Goal: Task Accomplishment & Management: Complete application form

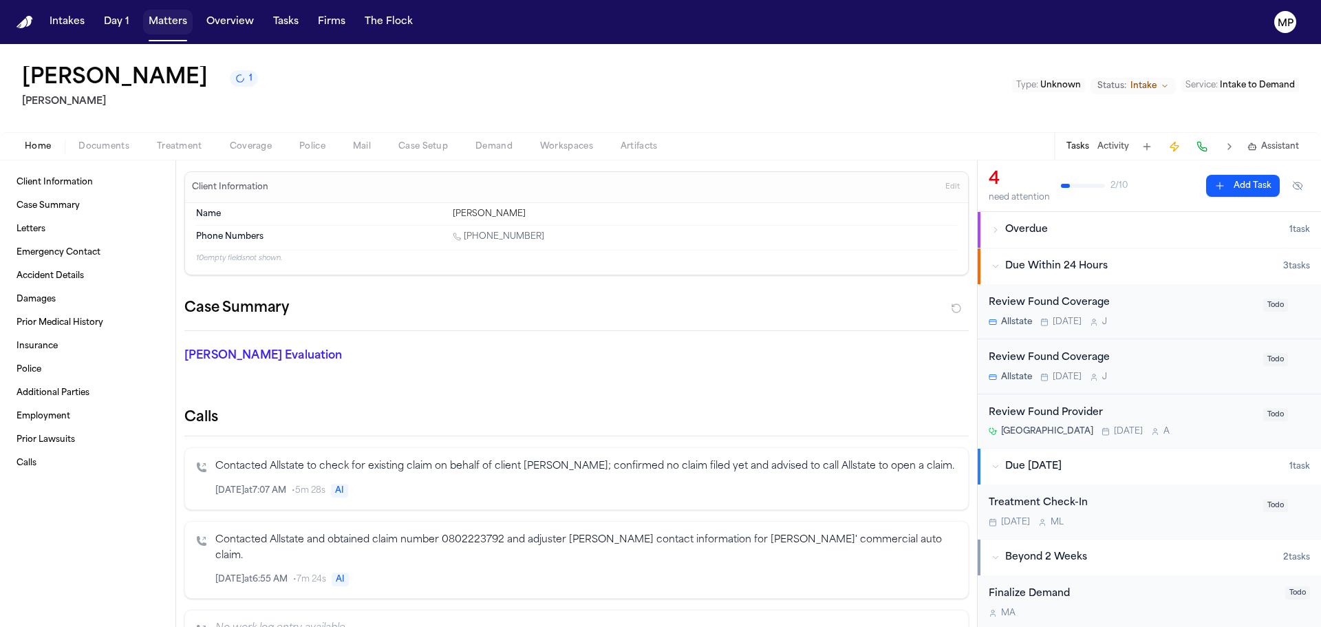
click at [184, 15] on button "Matters" at bounding box center [168, 22] width 50 height 25
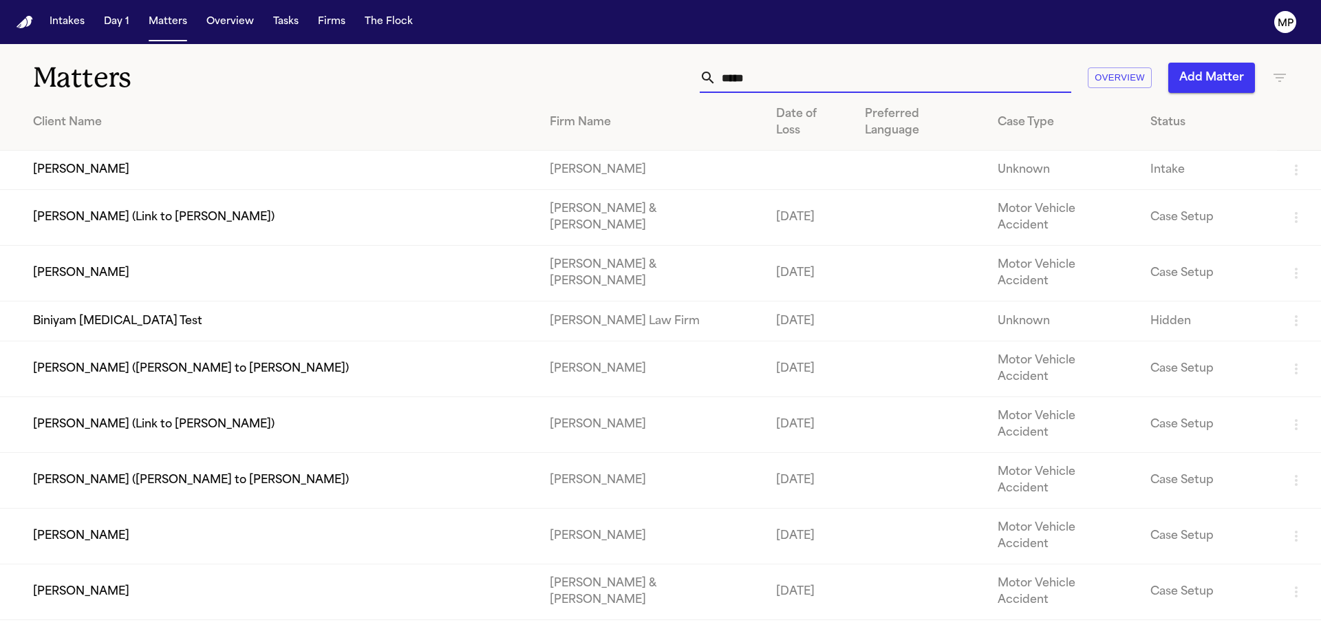
drag, startPoint x: 751, startPoint y: 71, endPoint x: 540, endPoint y: 59, distance: 210.9
click at [540, 59] on div "Matters ***** Overview Add Matter" at bounding box center [660, 69] width 1321 height 51
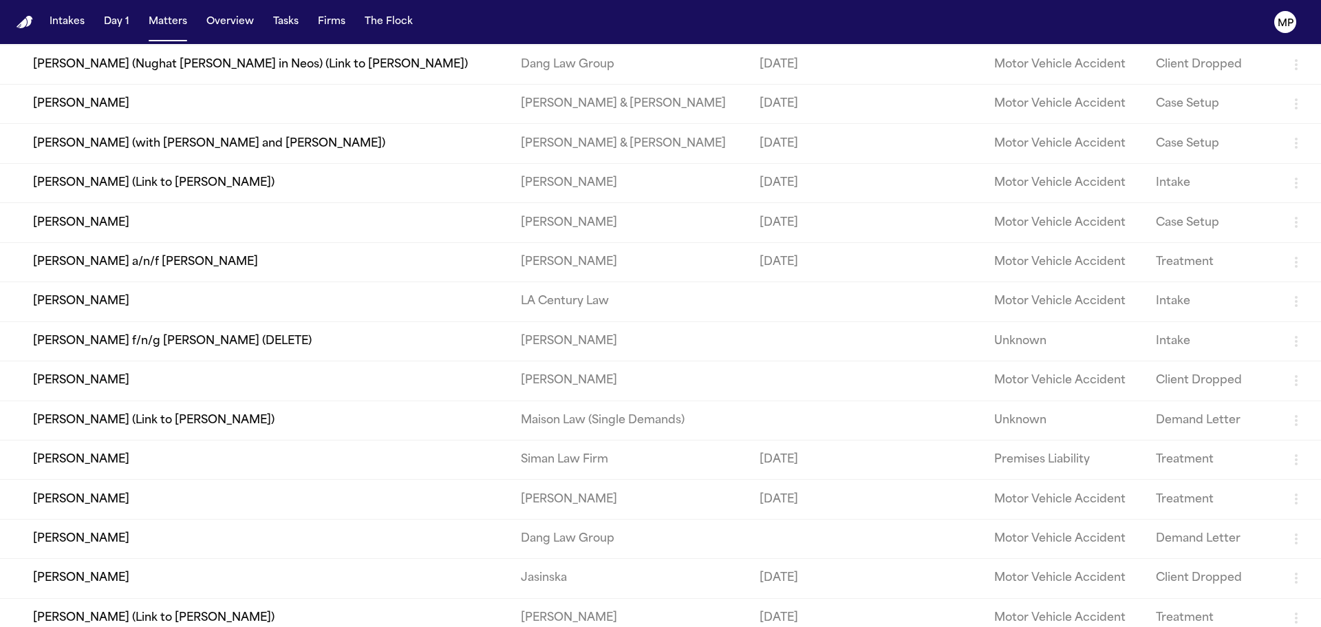
scroll to position [733, 0]
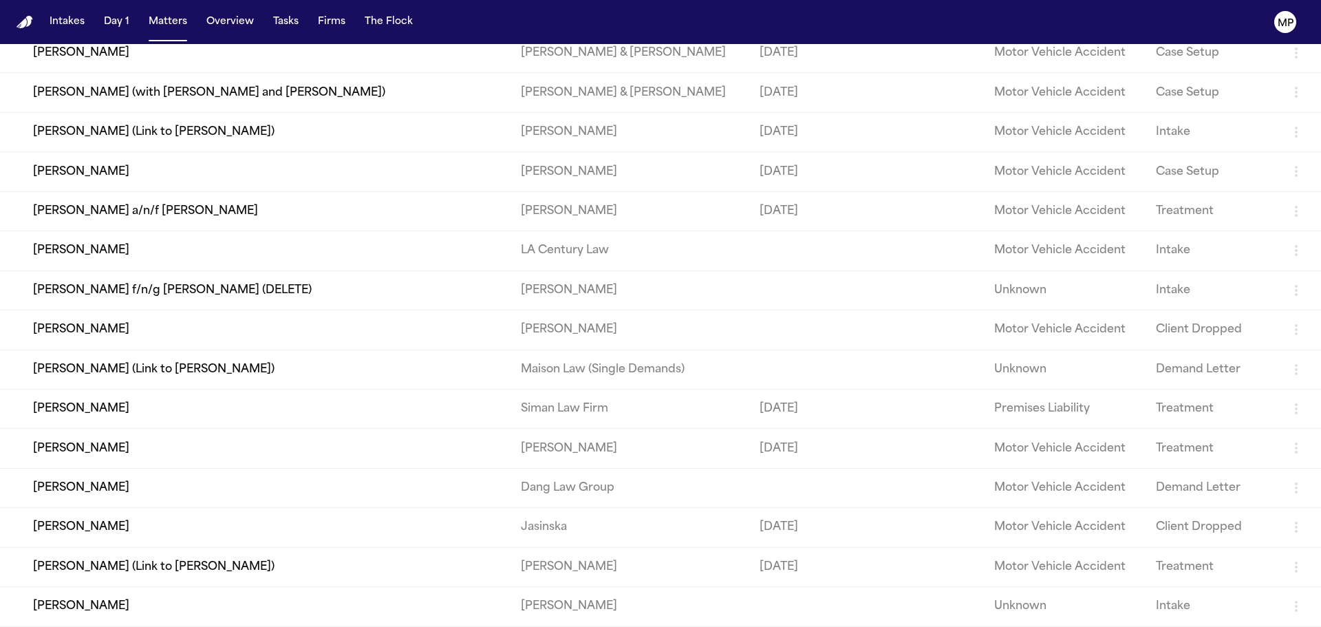
type input "*****"
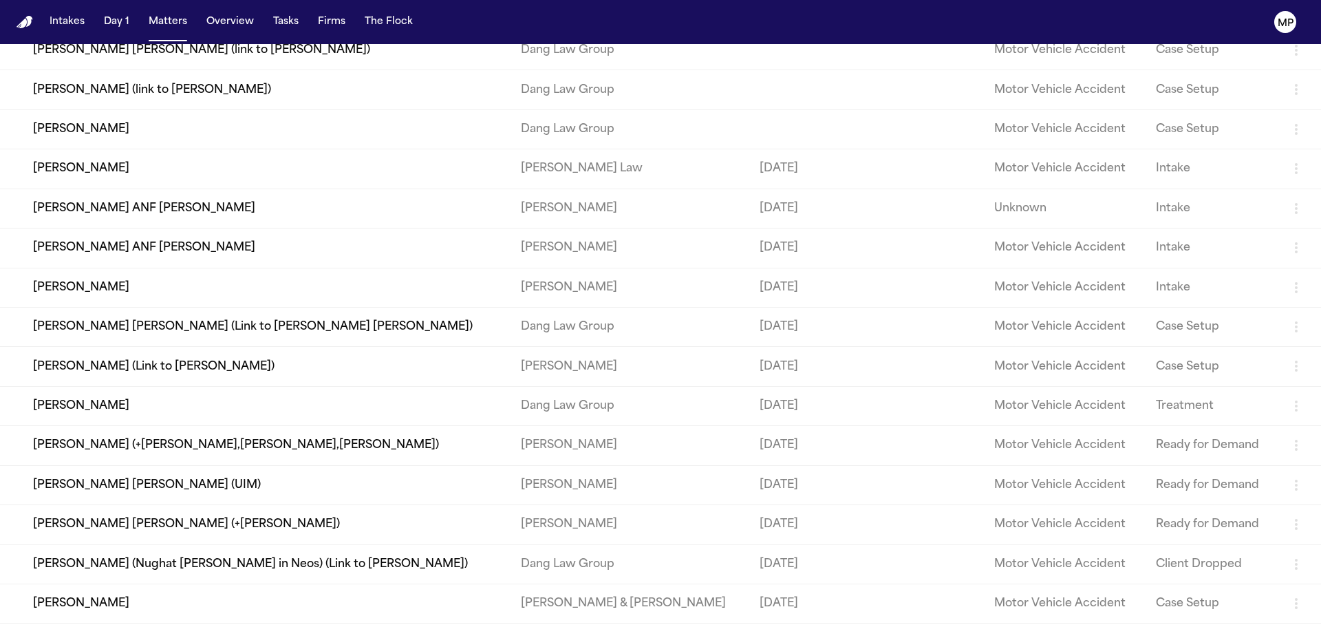
scroll to position [0, 0]
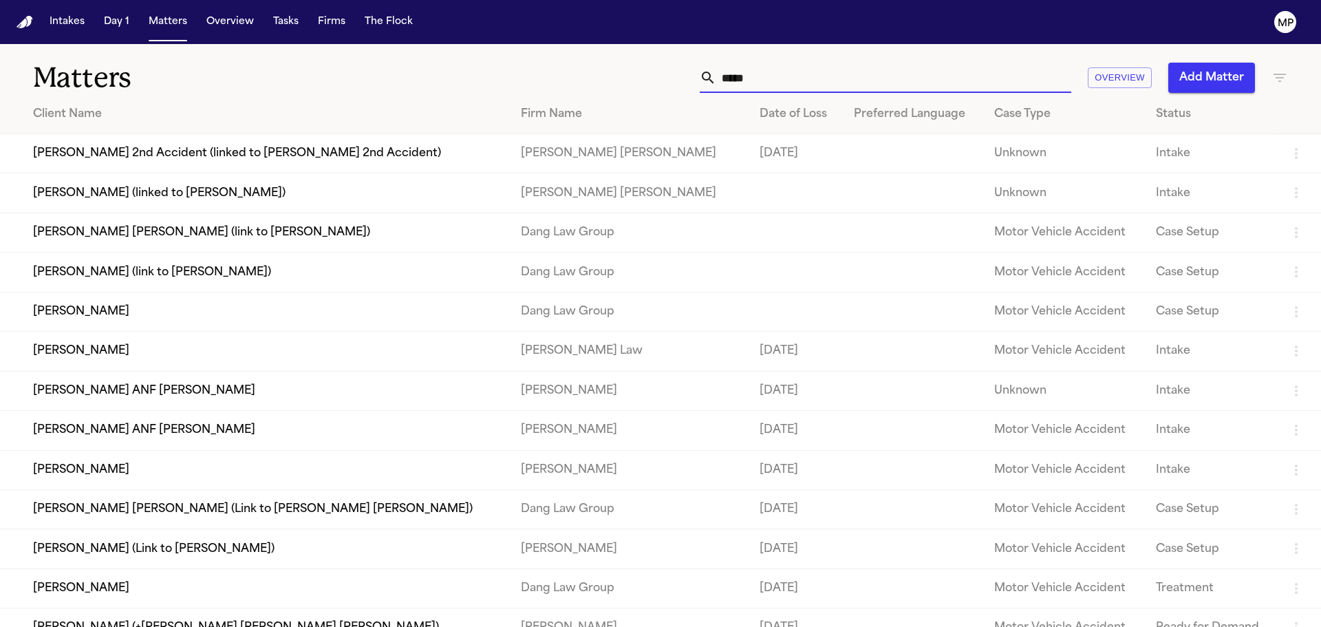
drag, startPoint x: 765, startPoint y: 77, endPoint x: 679, endPoint y: 73, distance: 86.1
click at [679, 73] on div "***** Overview Add Matter" at bounding box center [843, 78] width 890 height 30
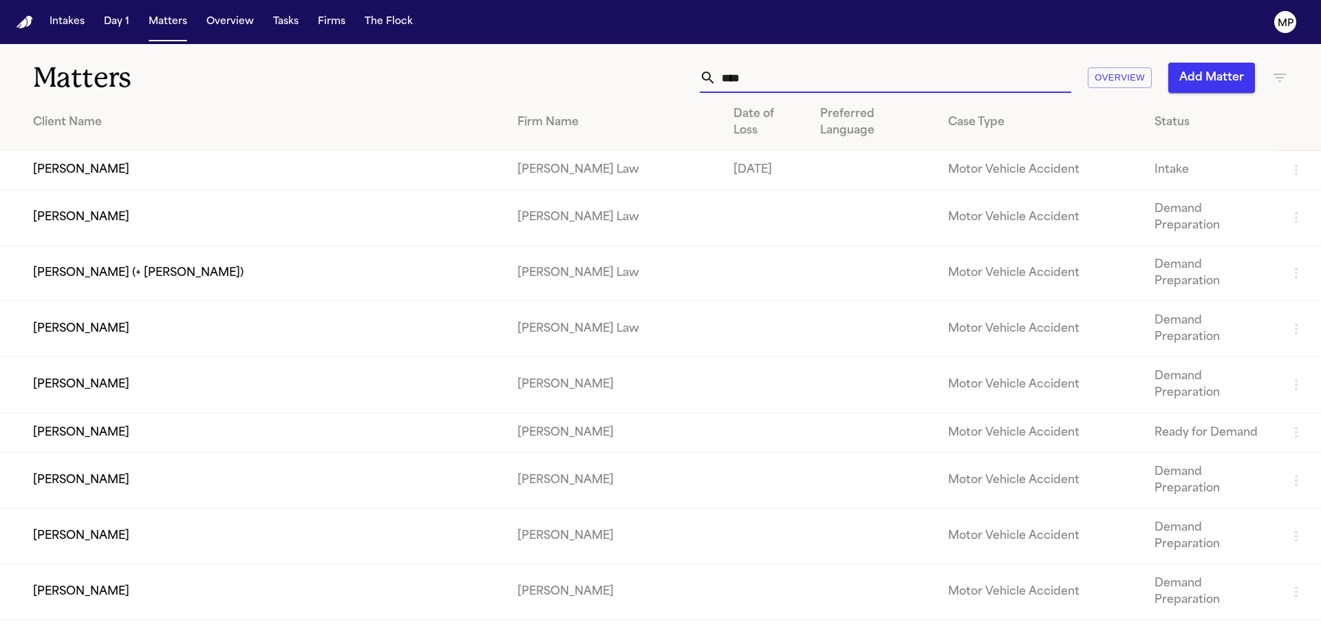
click at [795, 67] on input "****" at bounding box center [893, 78] width 355 height 30
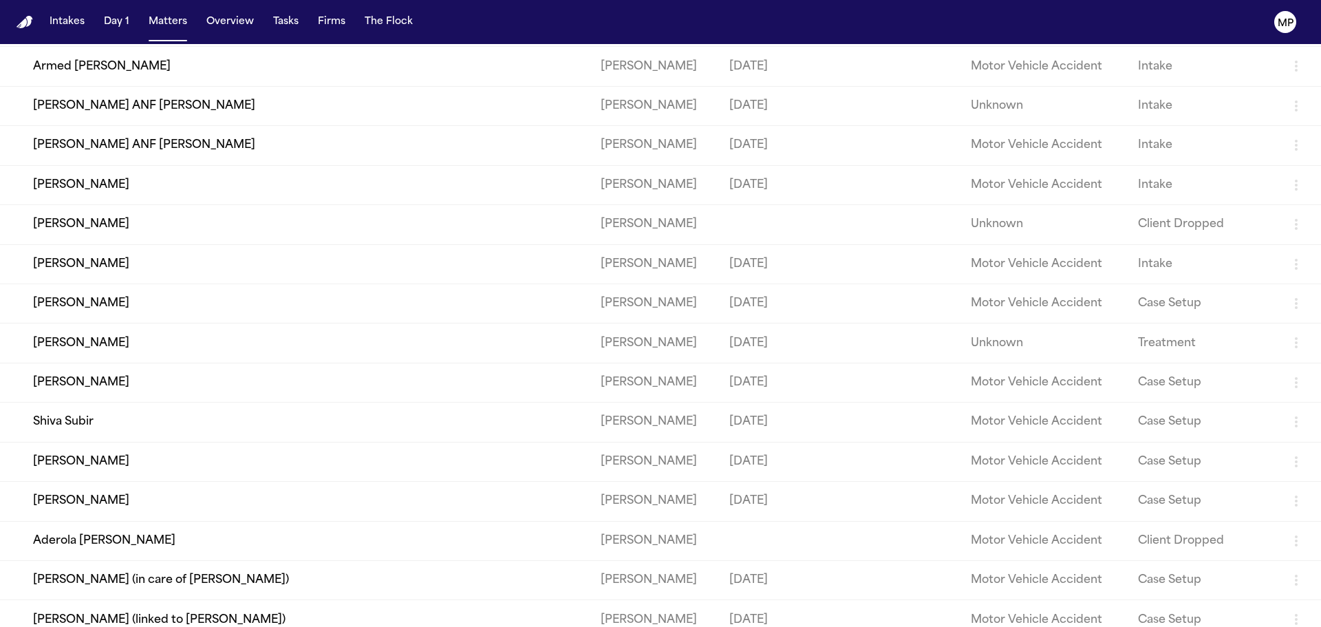
scroll to position [206, 0]
type input "*******"
click at [262, 466] on td "[PERSON_NAME]" at bounding box center [295, 460] width 590 height 39
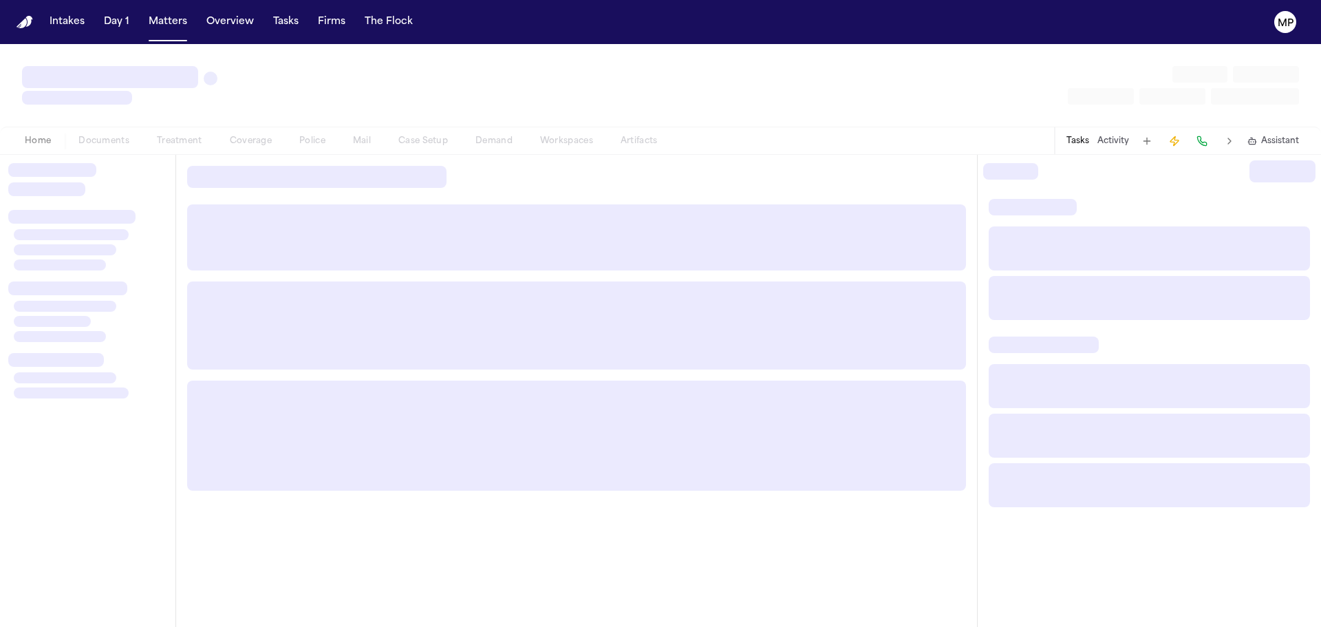
click at [262, 465] on div at bounding box center [576, 436] width 779 height 110
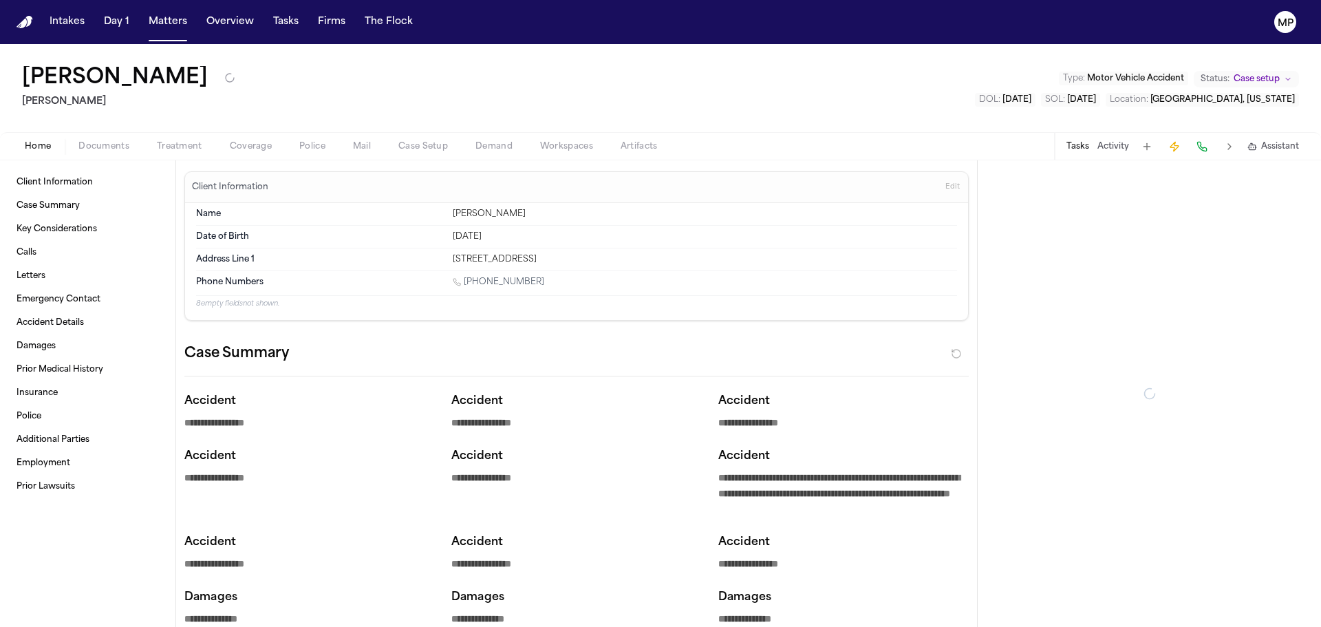
type textarea "*"
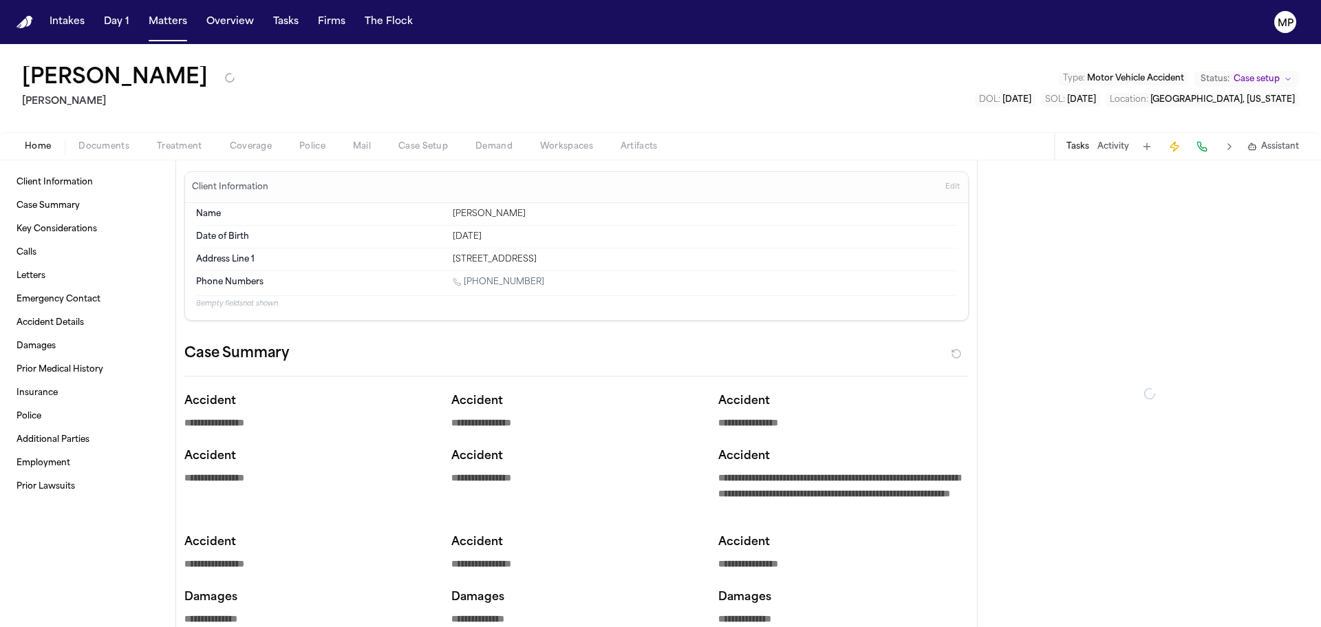
type textarea "*"
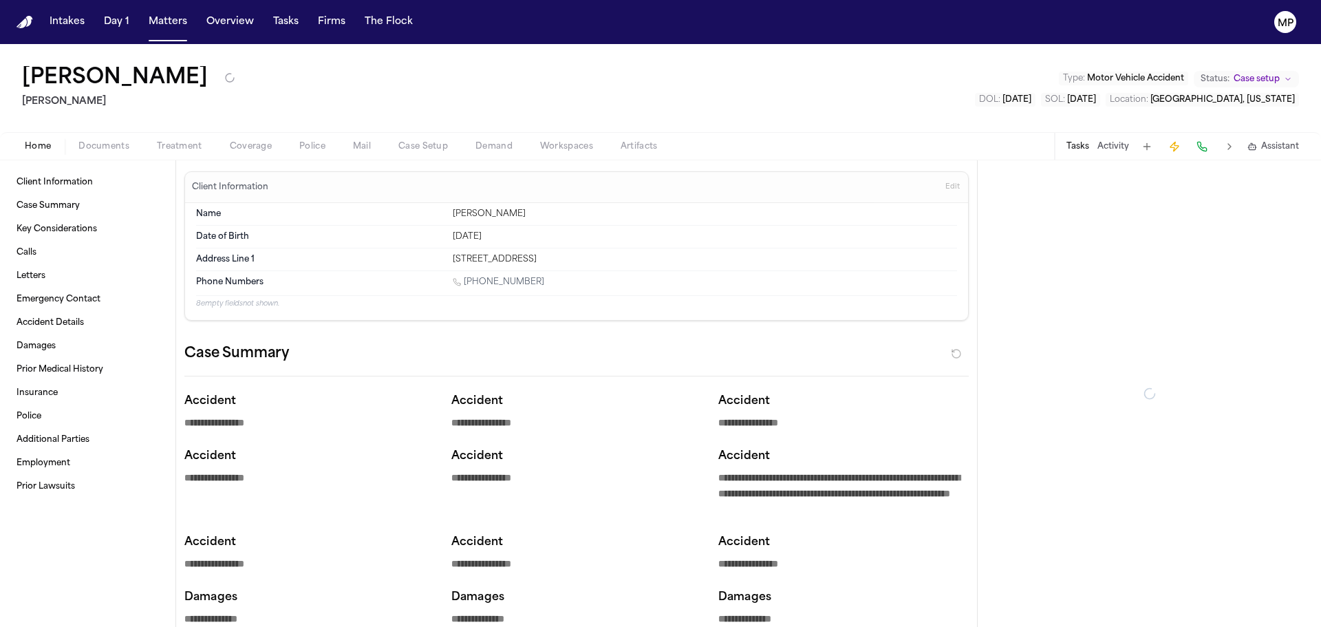
type textarea "*"
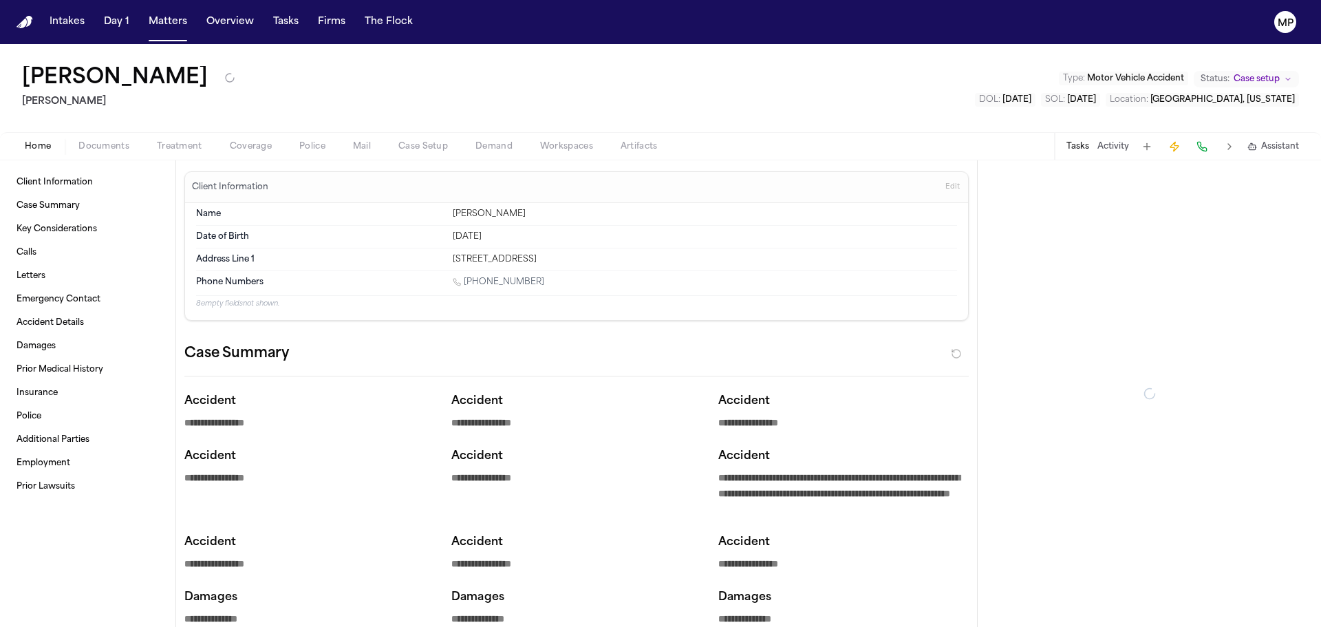
type textarea "*"
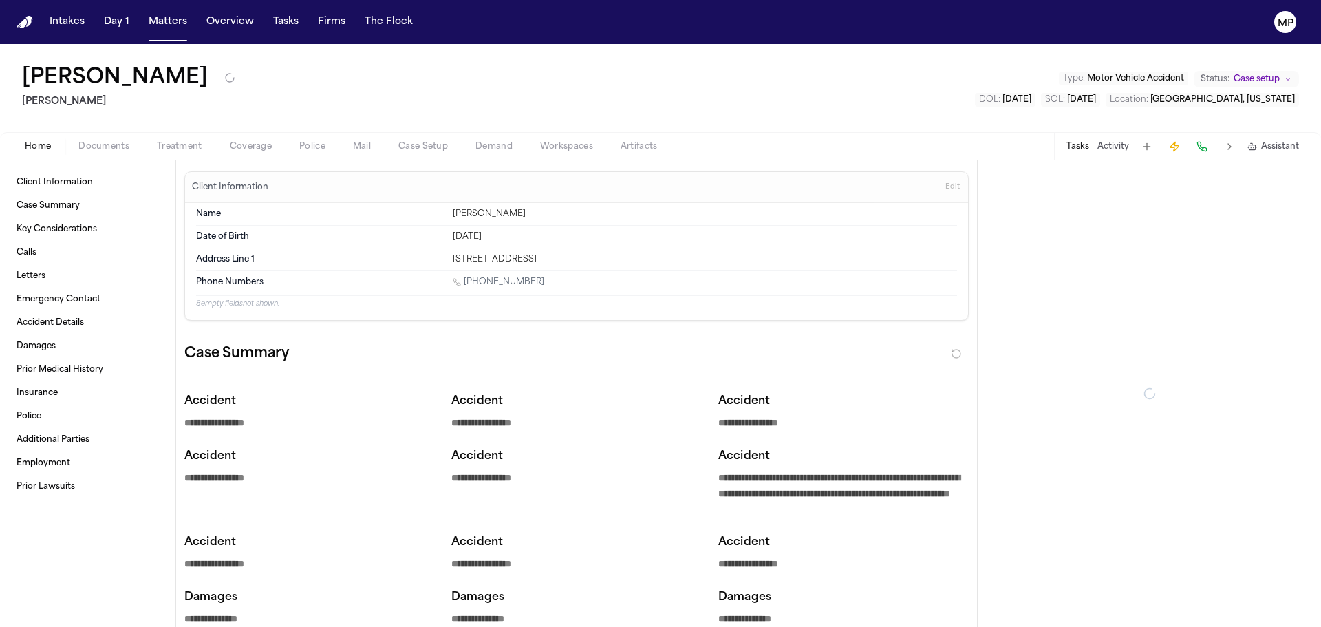
type textarea "*"
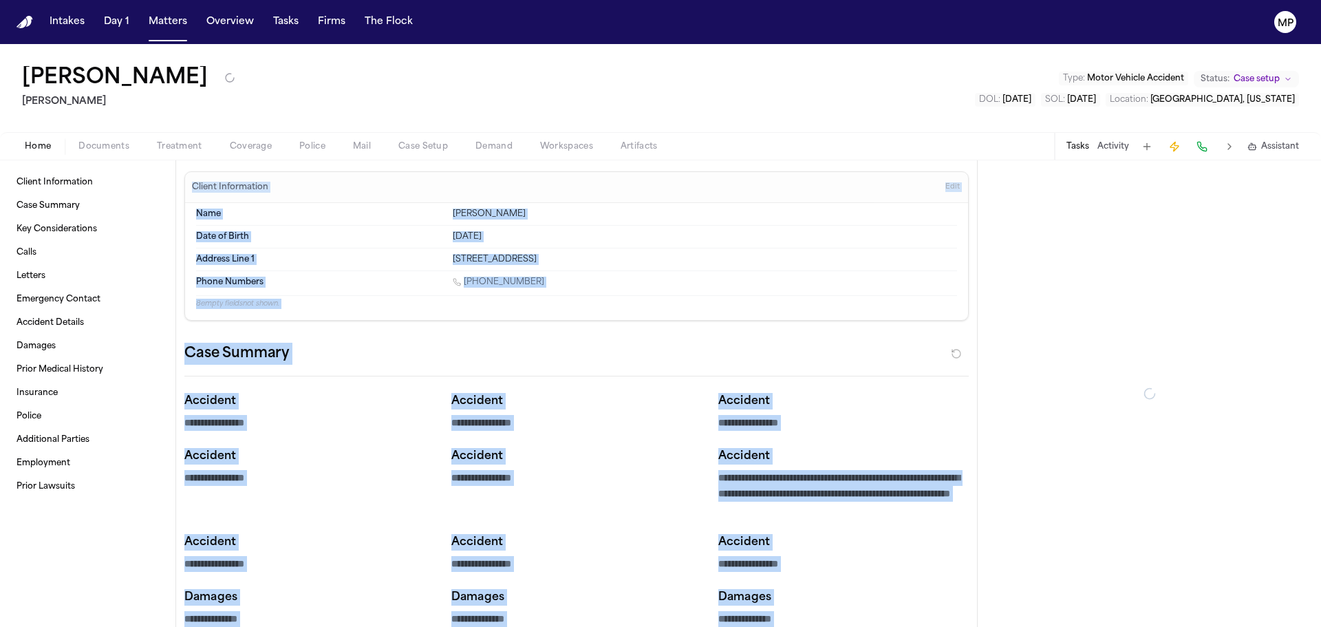
type textarea "*"
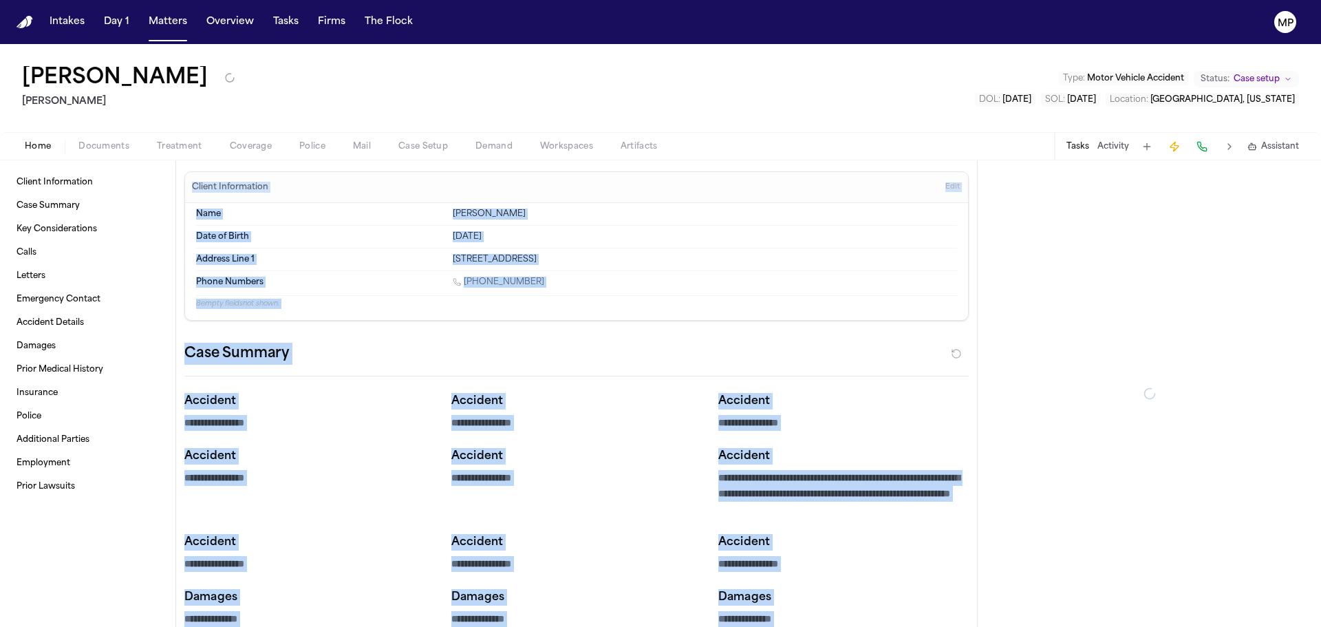
type textarea "*"
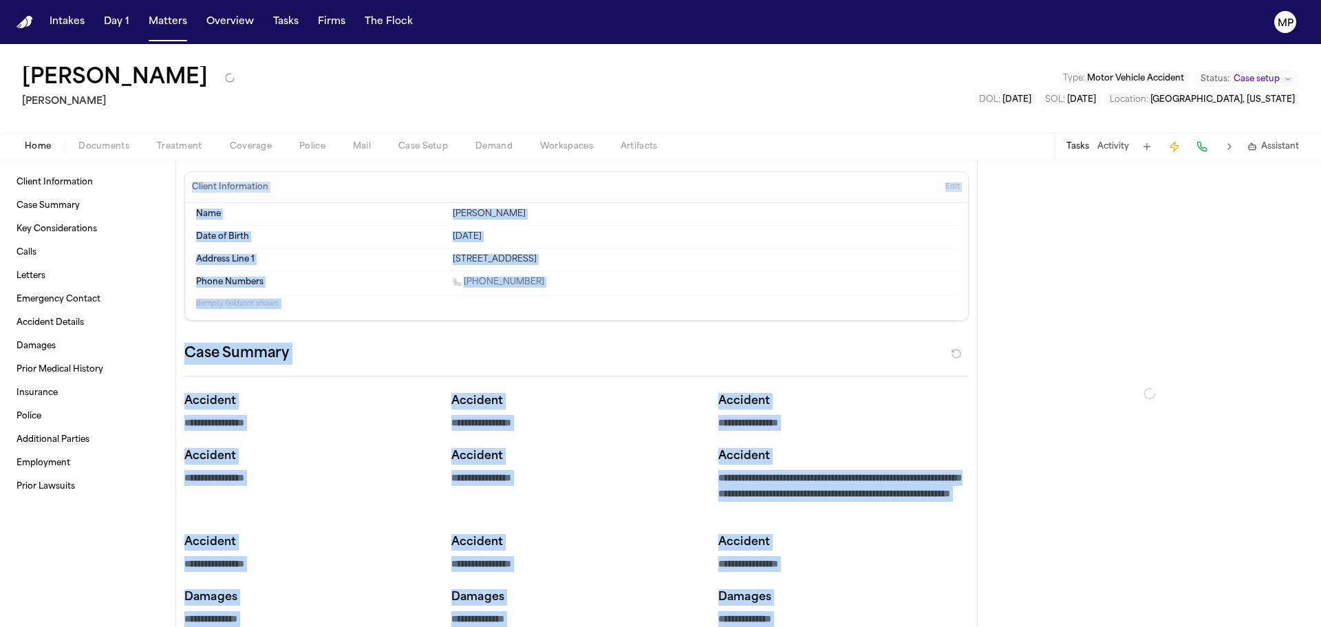
type textarea "*"
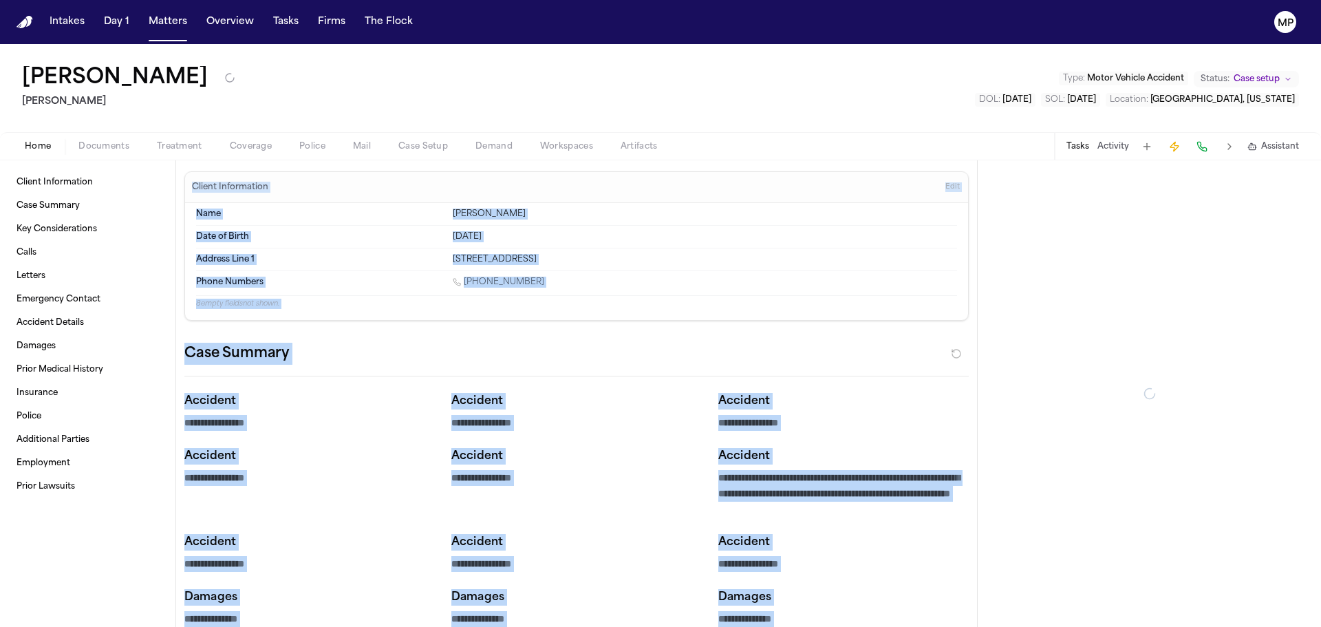
type textarea "*"
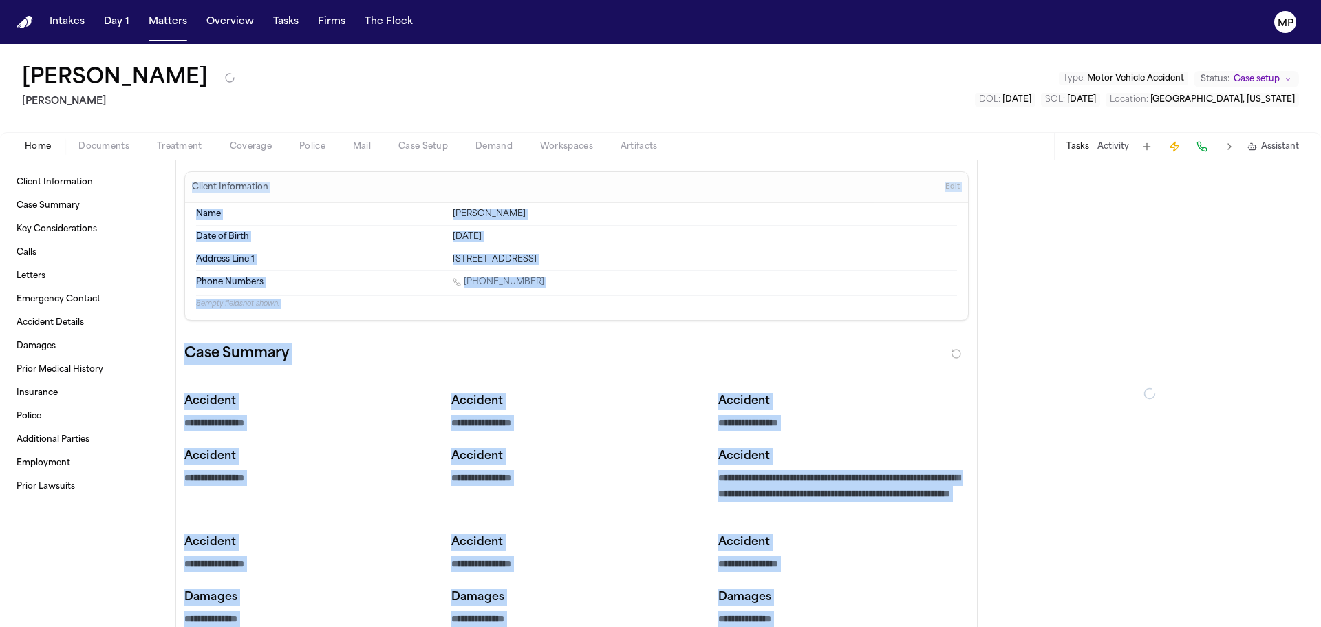
type textarea "*"
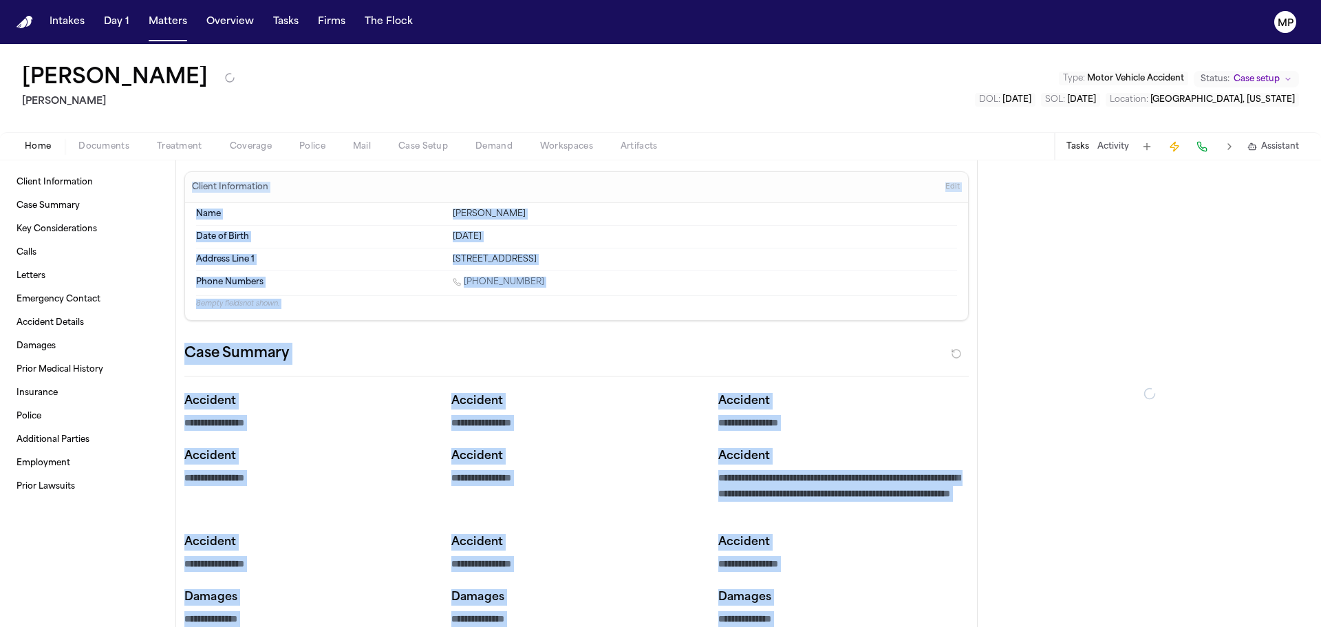
type textarea "*"
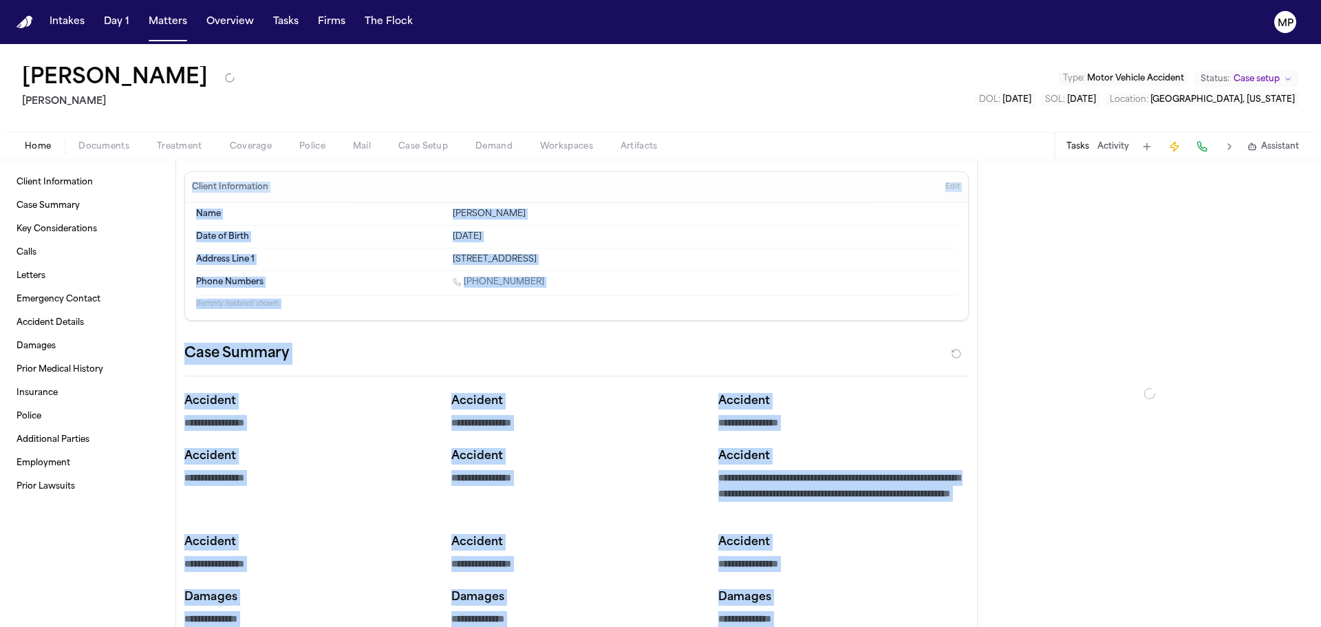
type textarea "*"
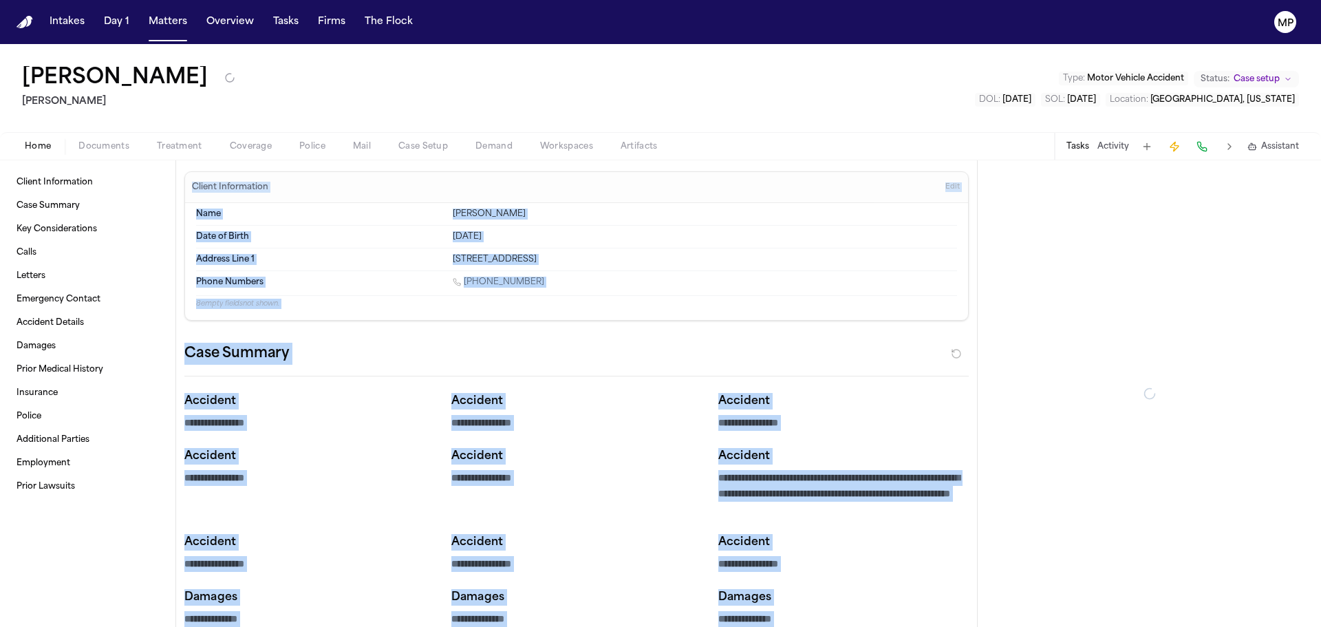
type textarea "*"
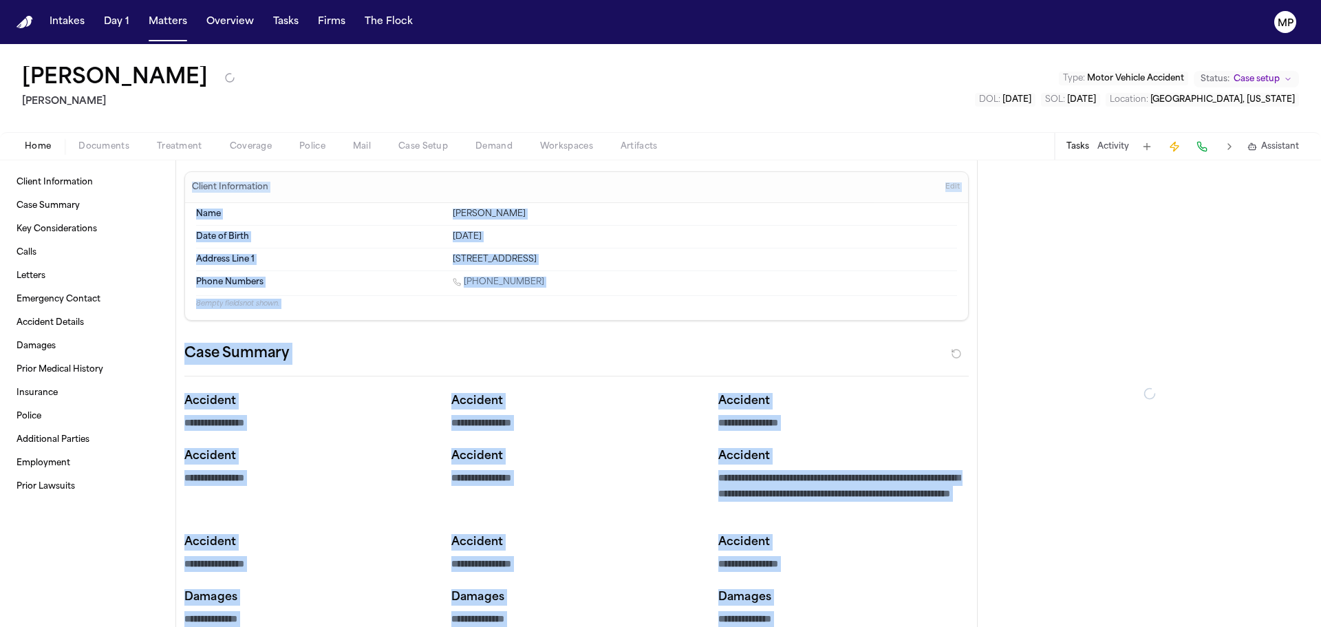
type textarea "*"
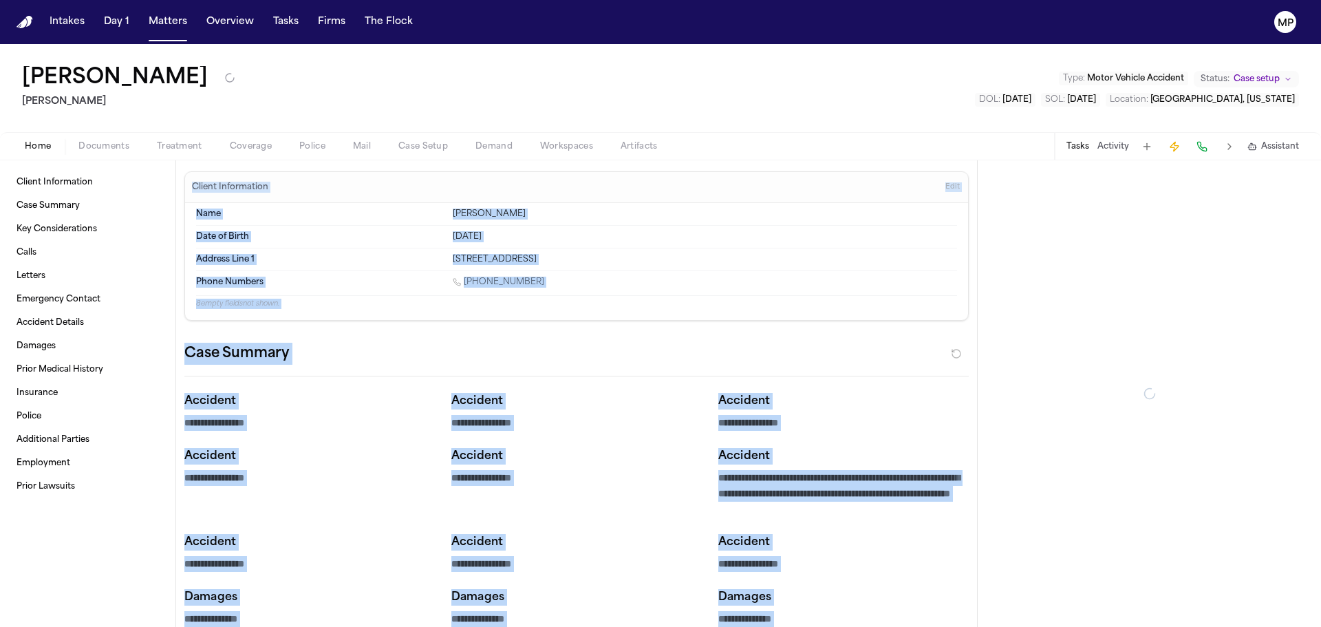
type textarea "*"
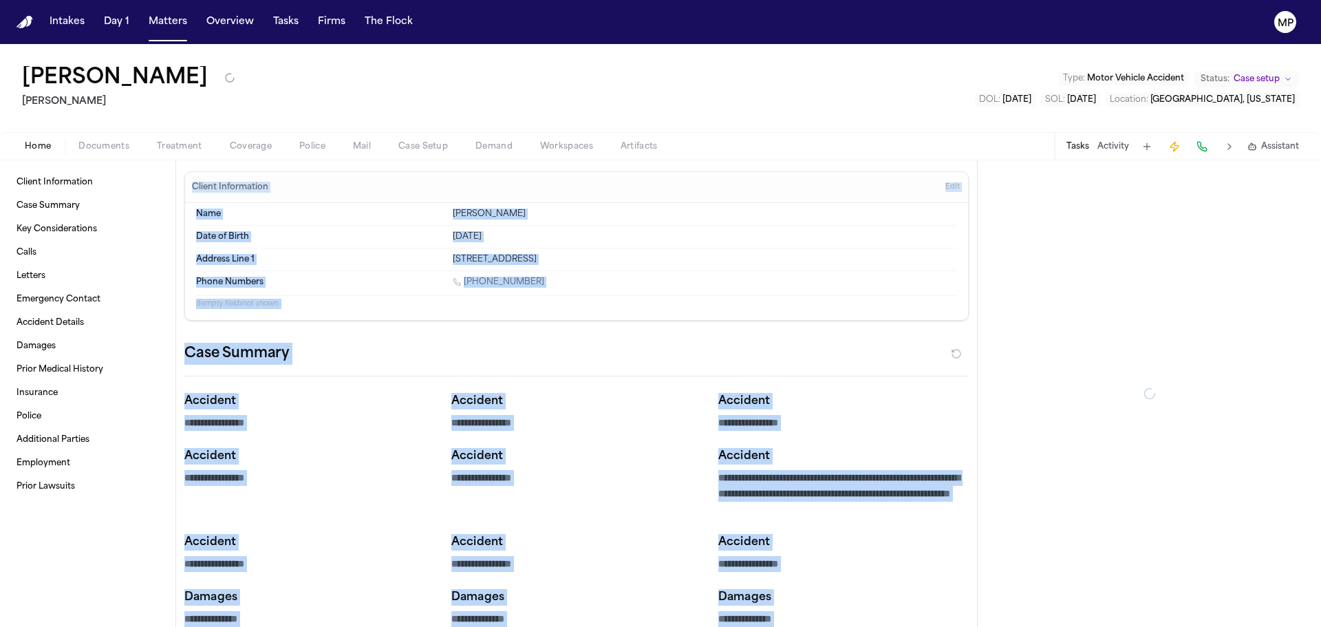
type textarea "*"
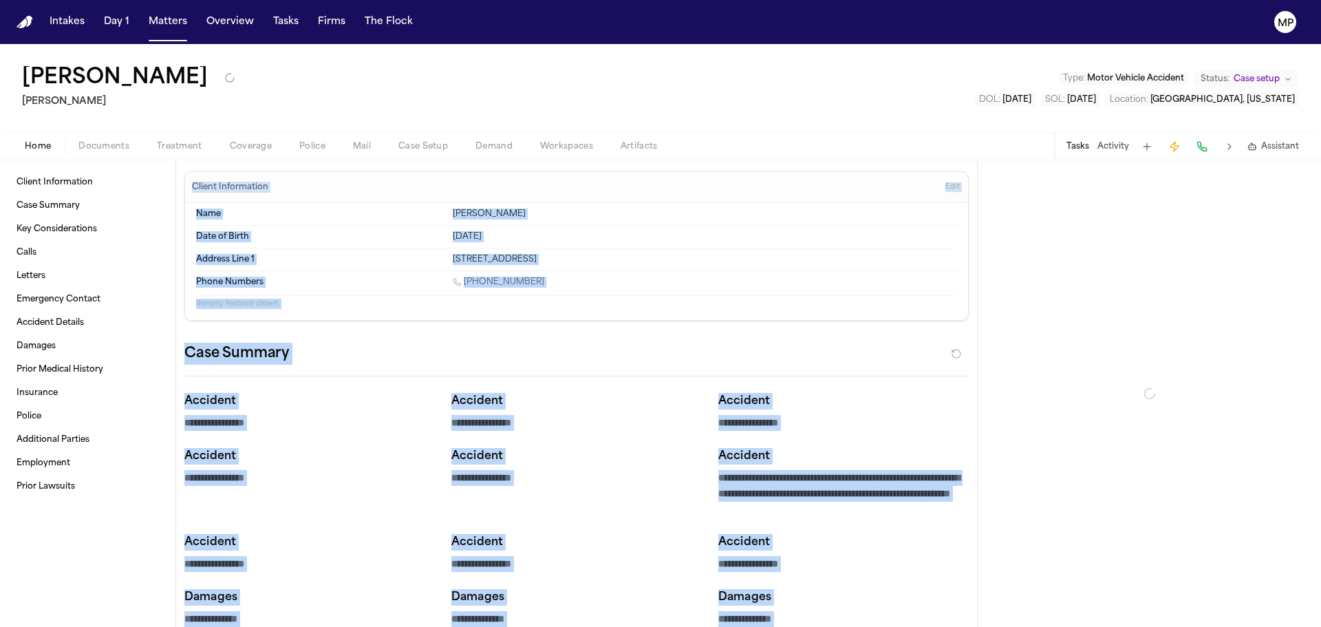
type textarea "*"
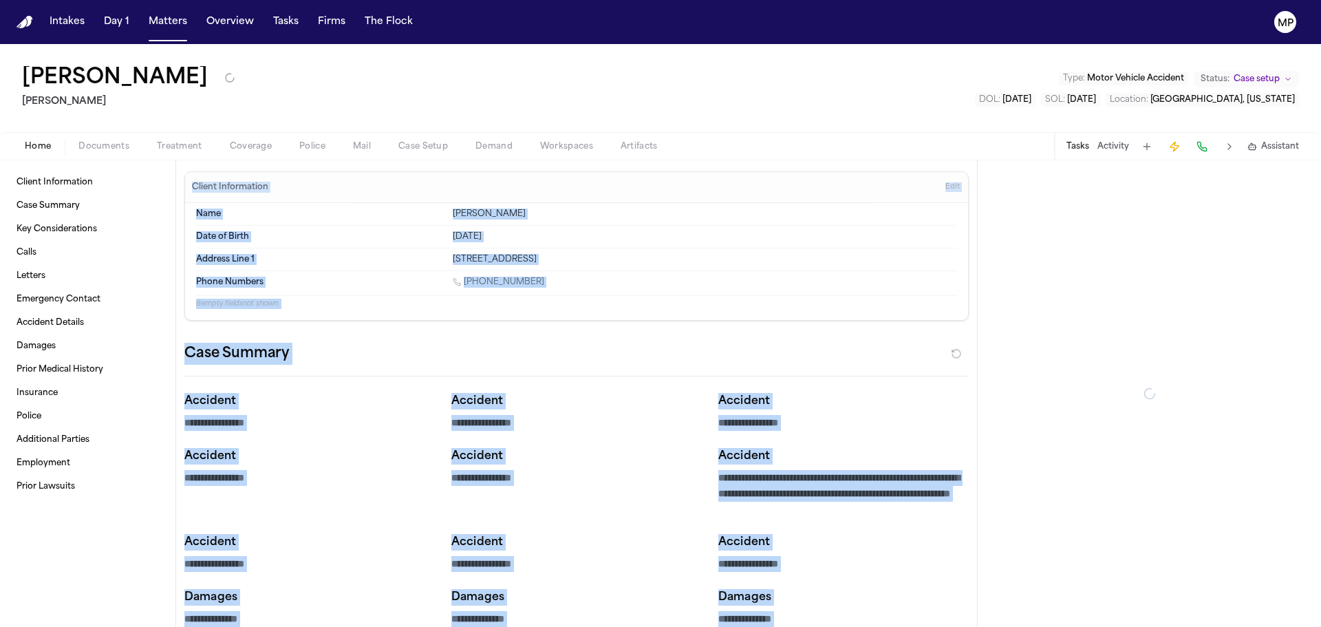
type textarea "*"
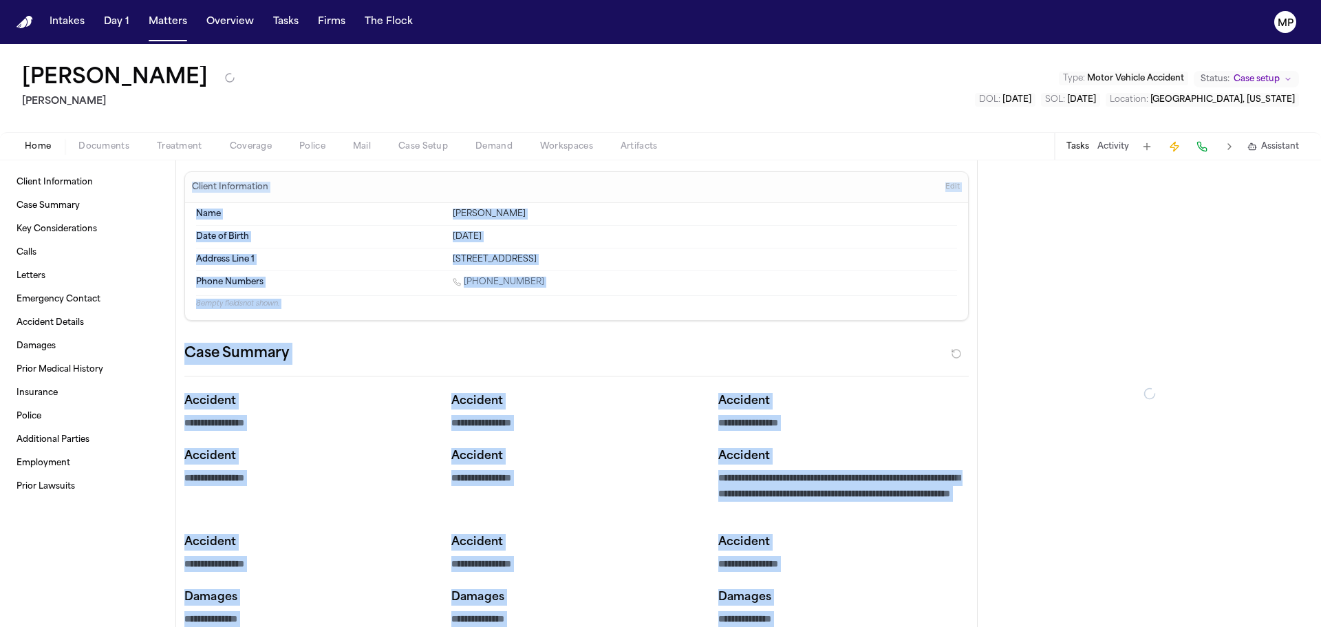
type textarea "*"
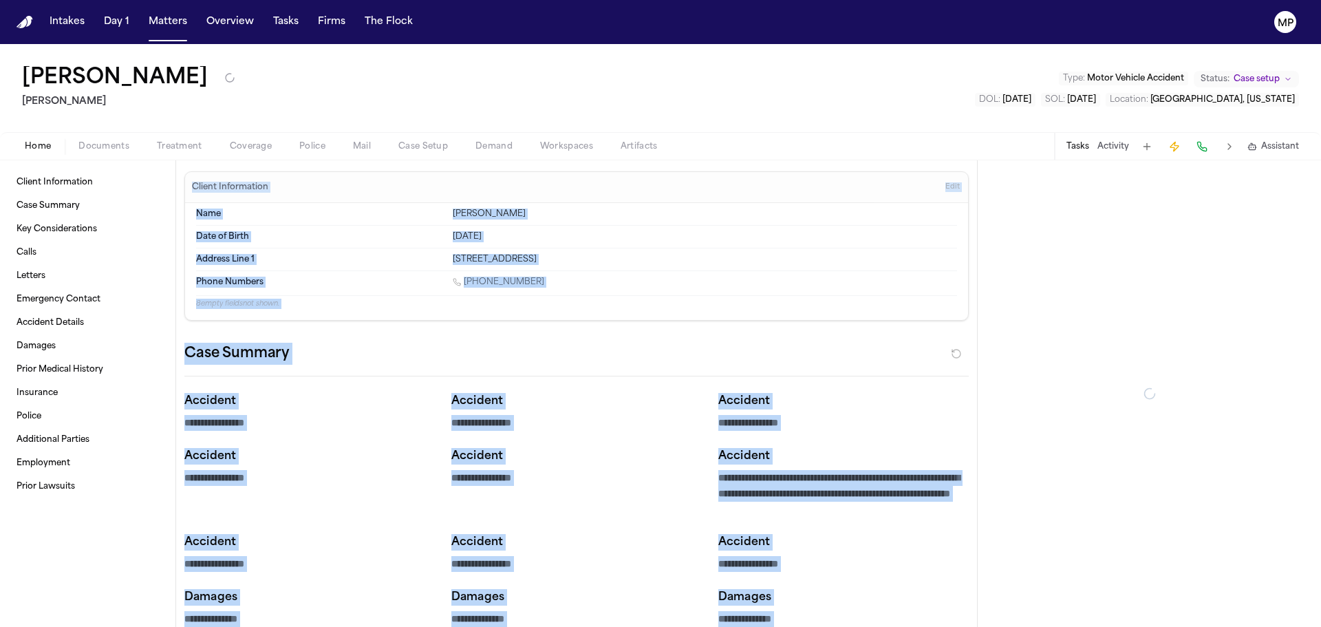
type textarea "*"
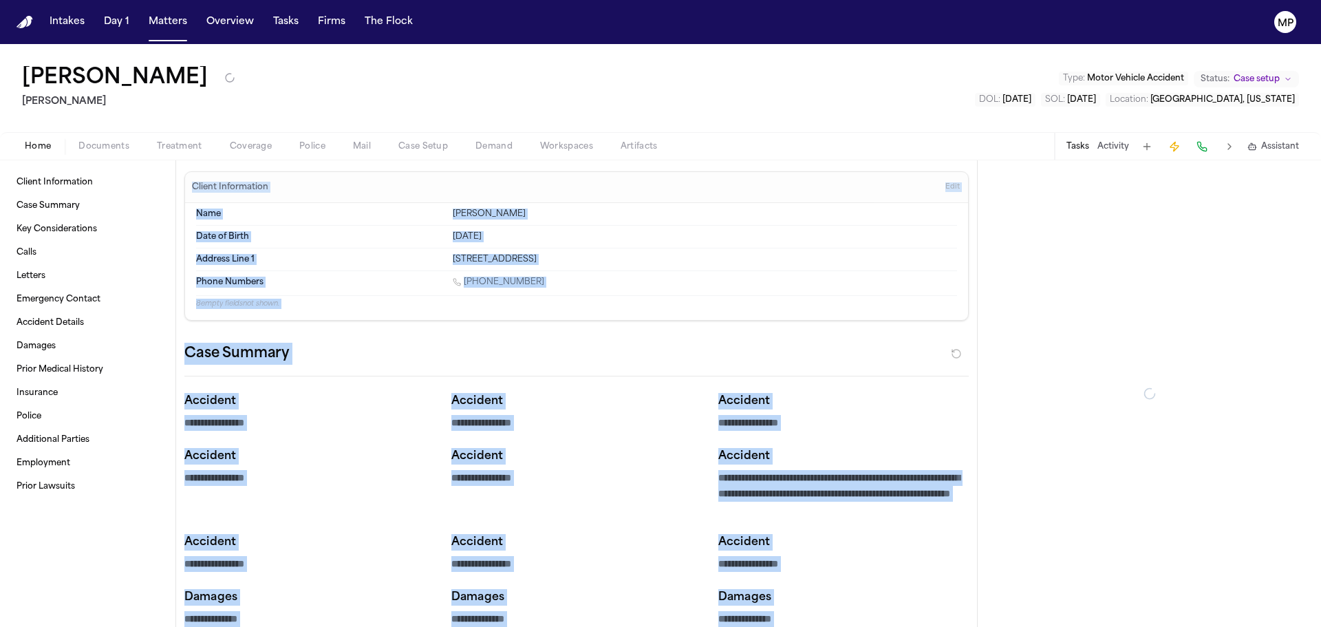
type textarea "*"
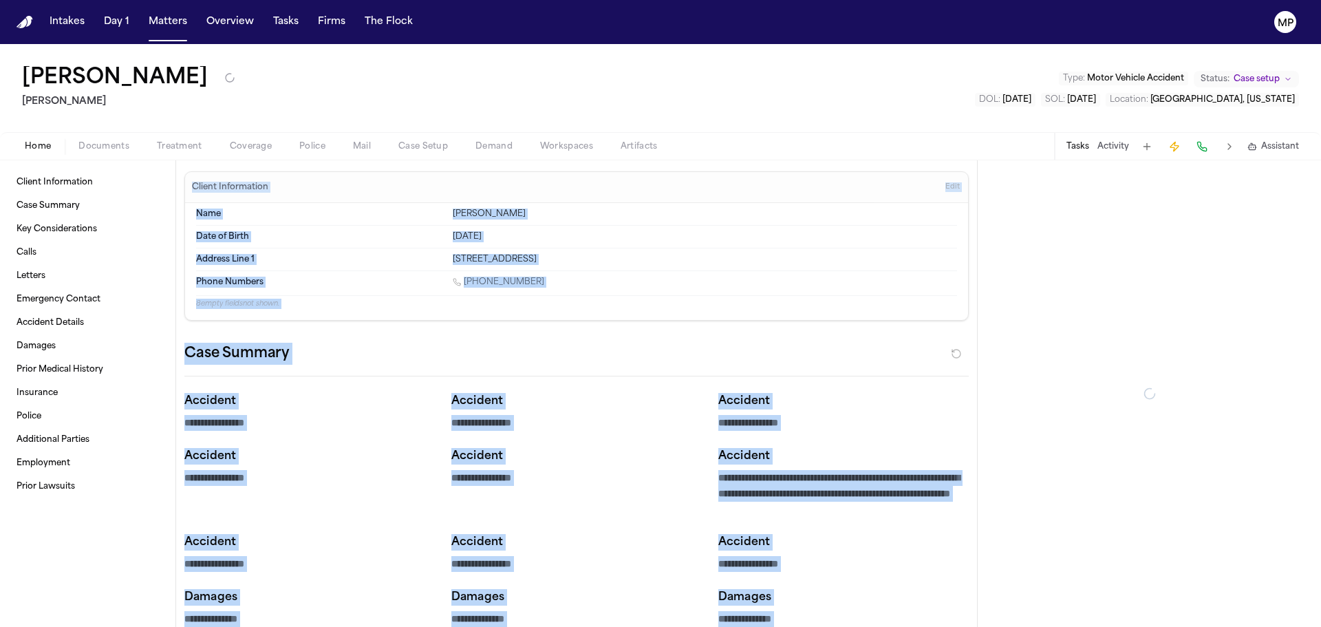
type textarea "*"
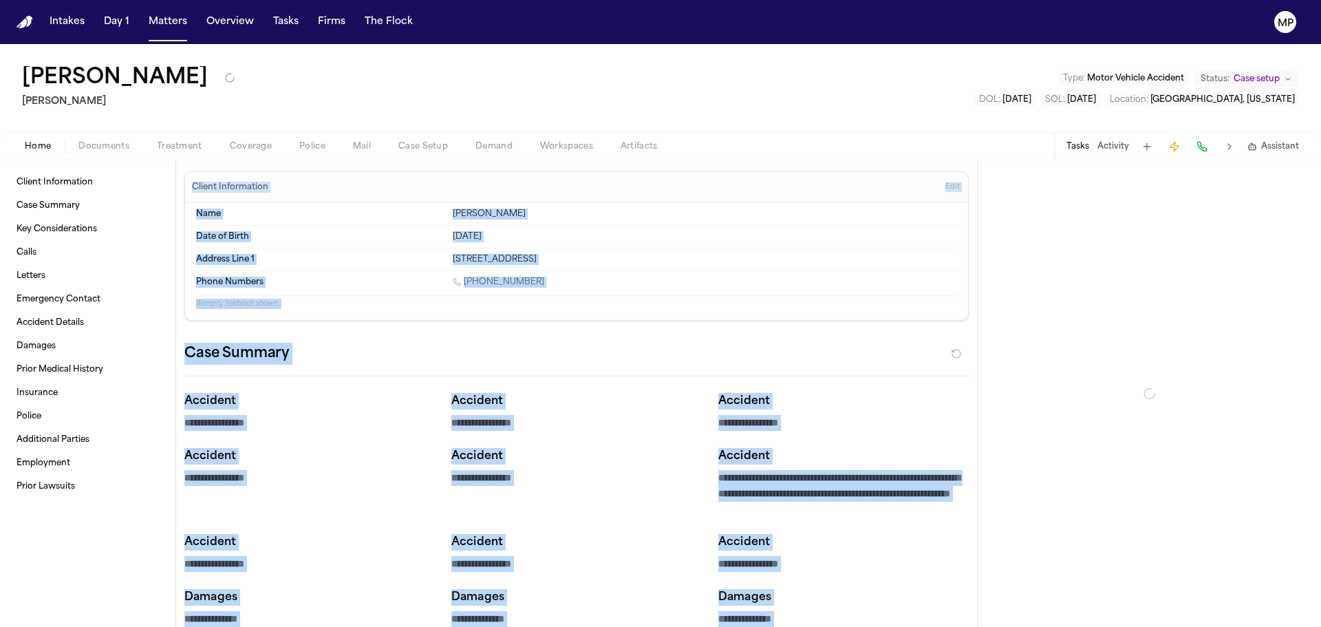
type textarea "*"
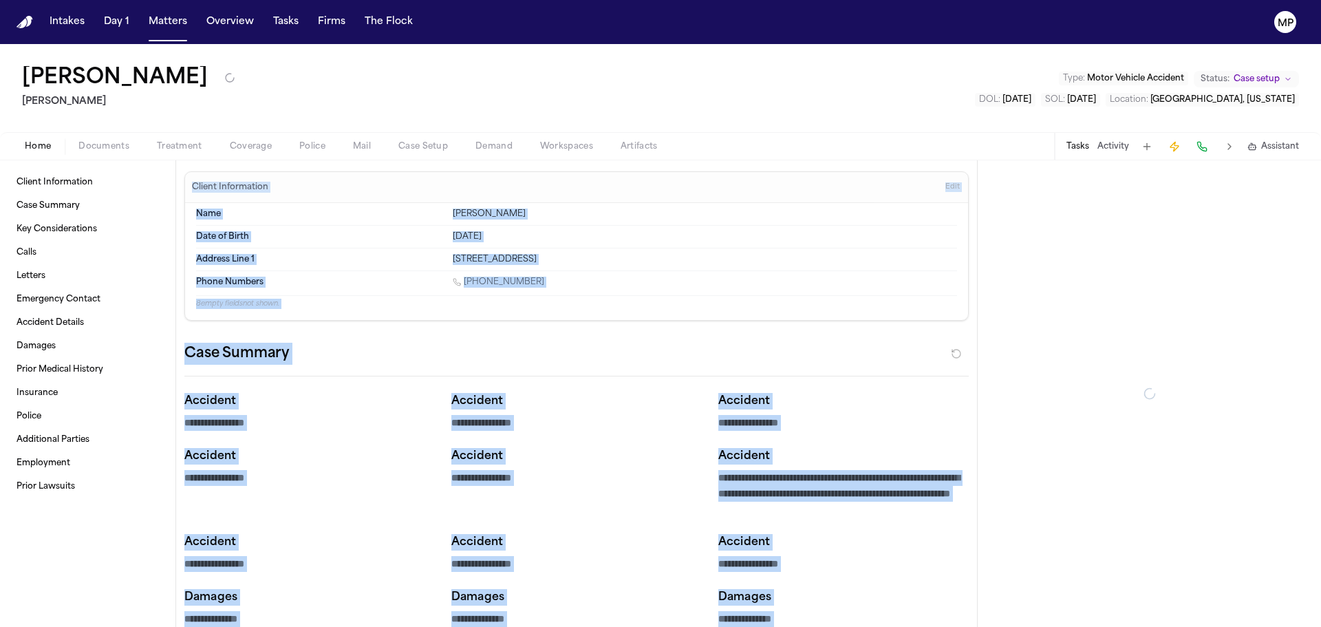
type textarea "*"
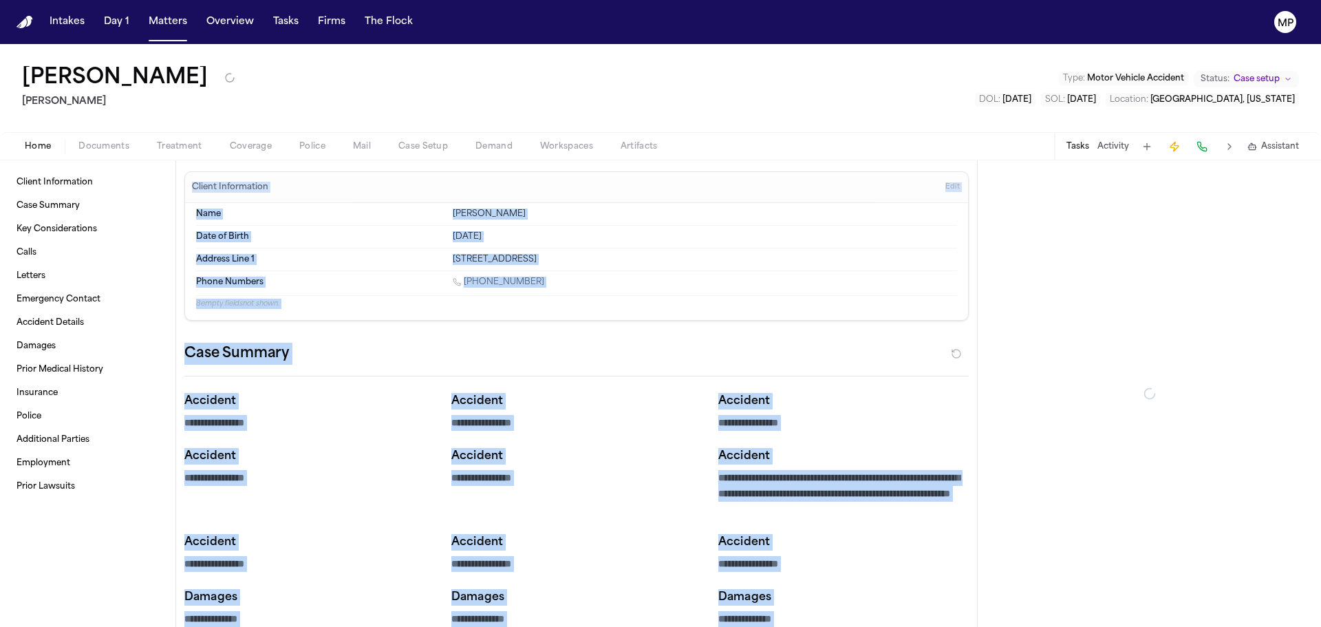
type textarea "*"
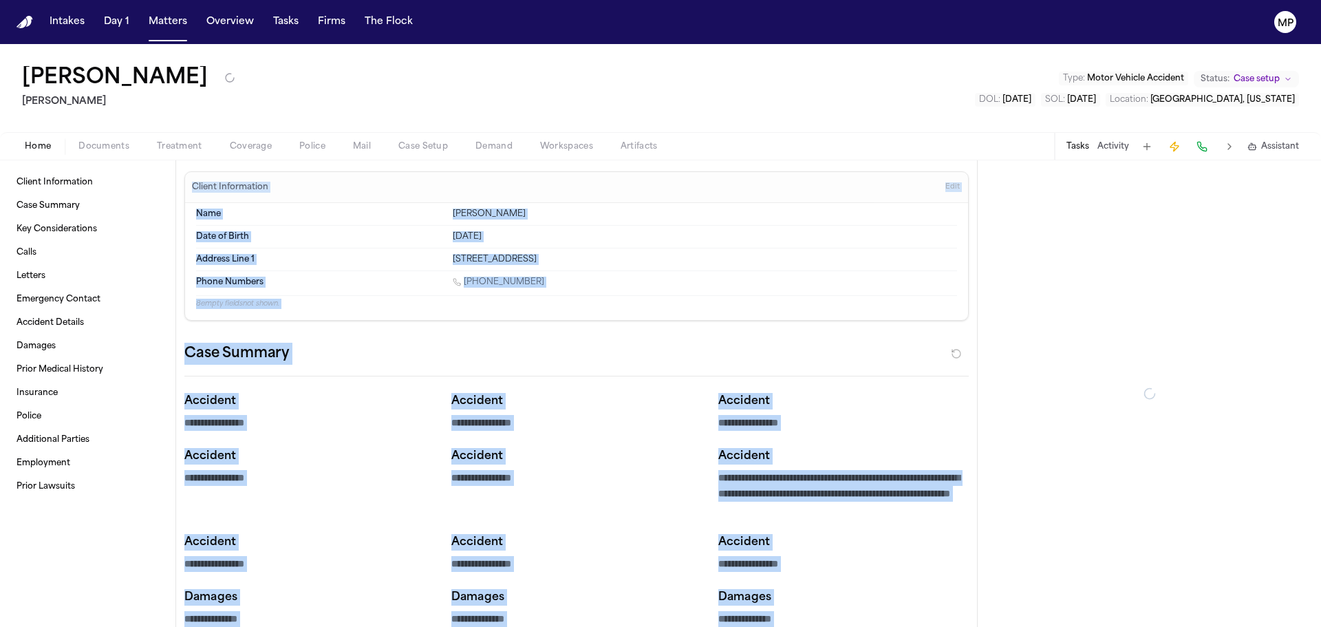
type textarea "*"
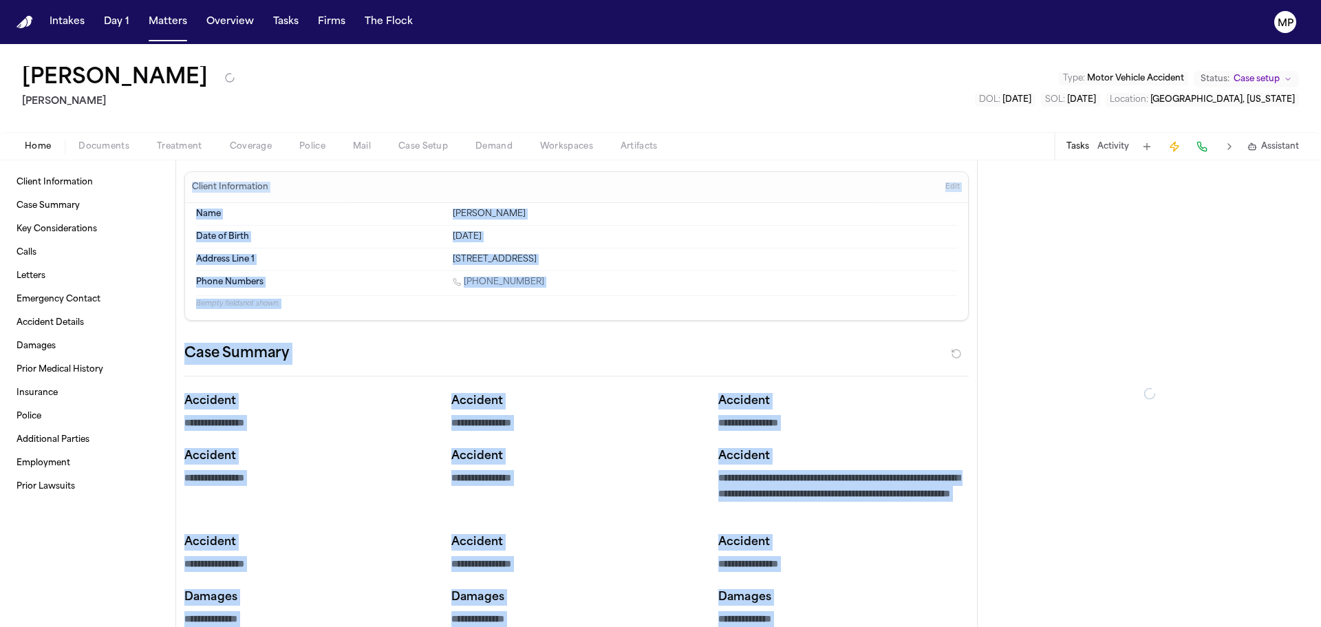
type textarea "*"
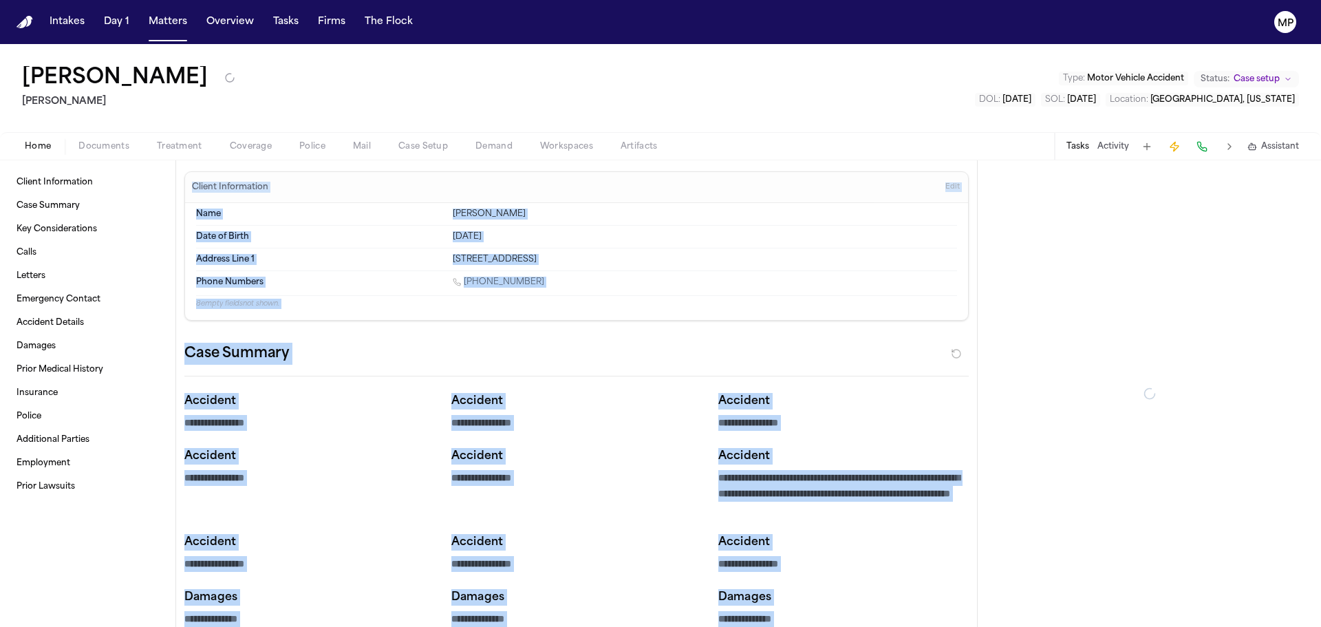
type textarea "*"
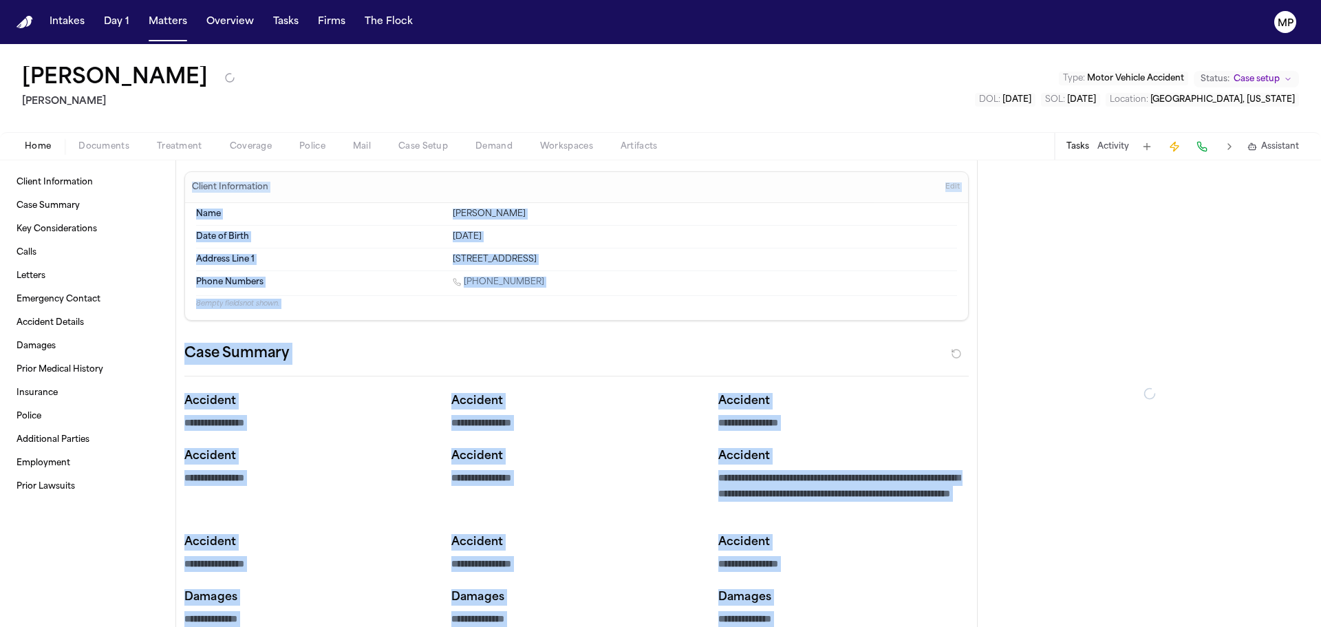
type textarea "*"
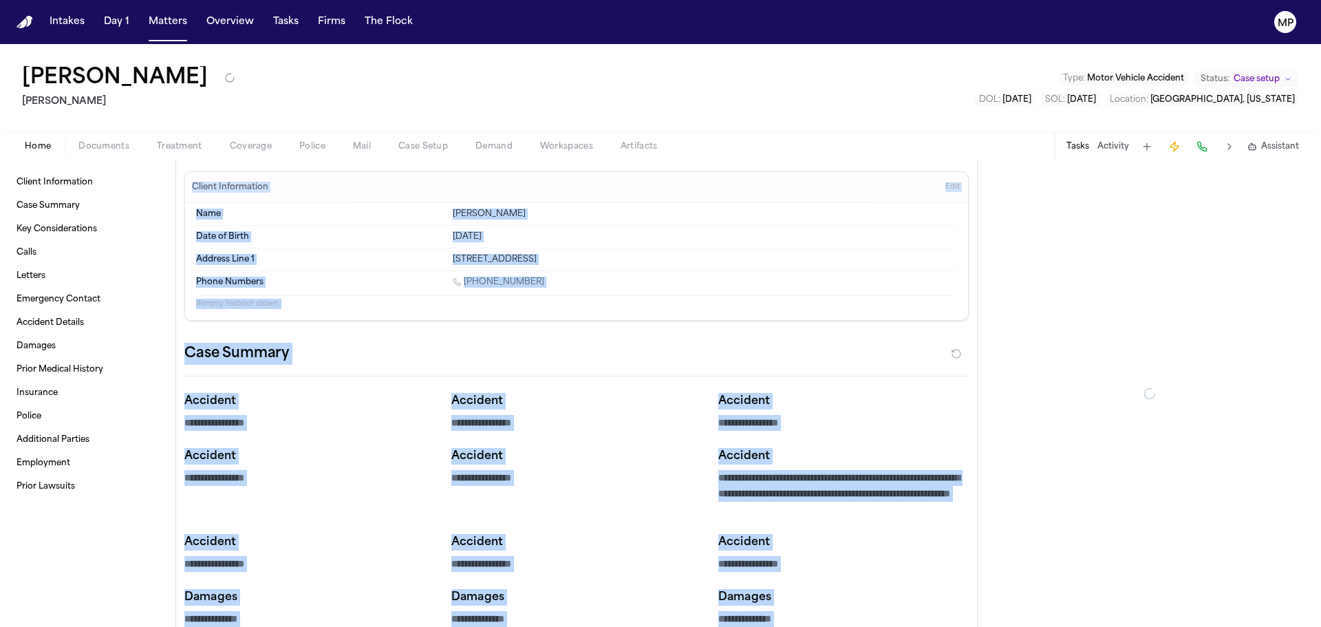
type textarea "*"
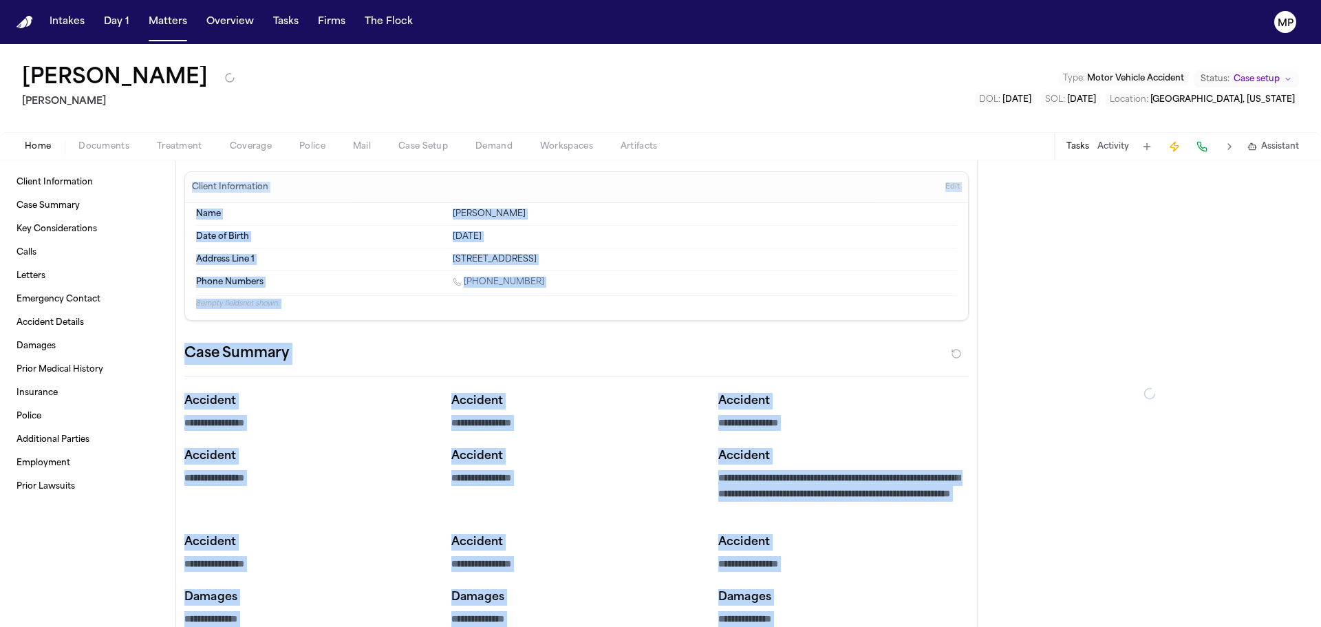
type textarea "*"
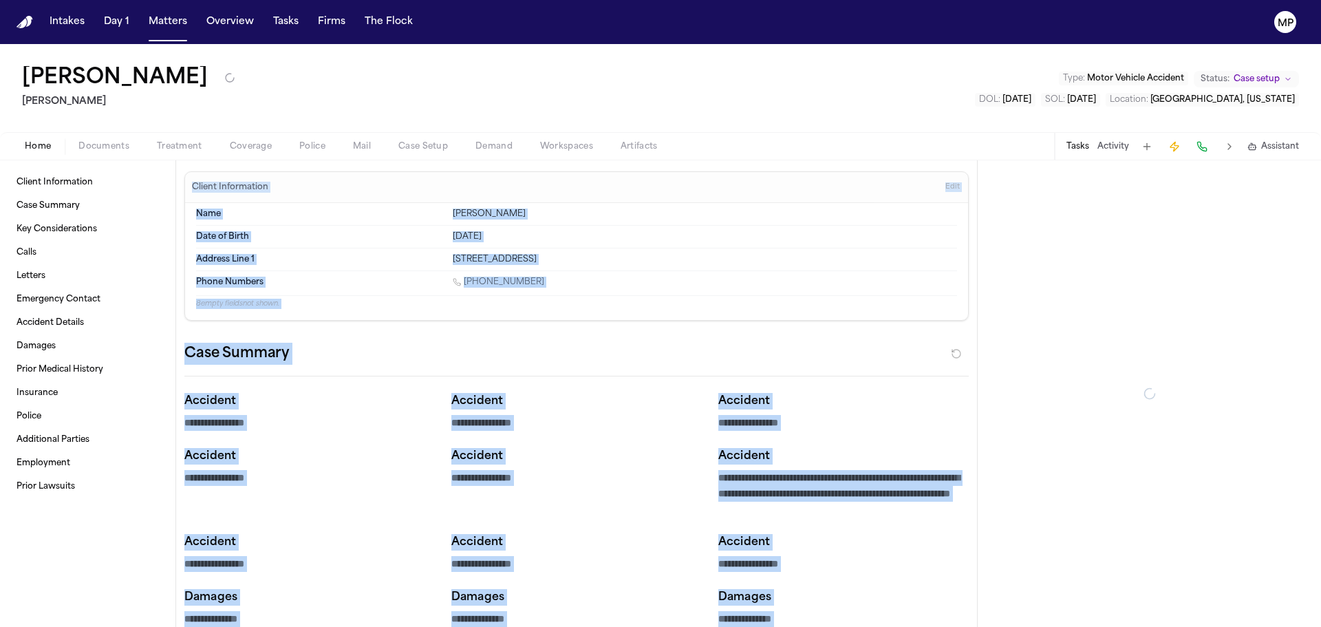
type textarea "*"
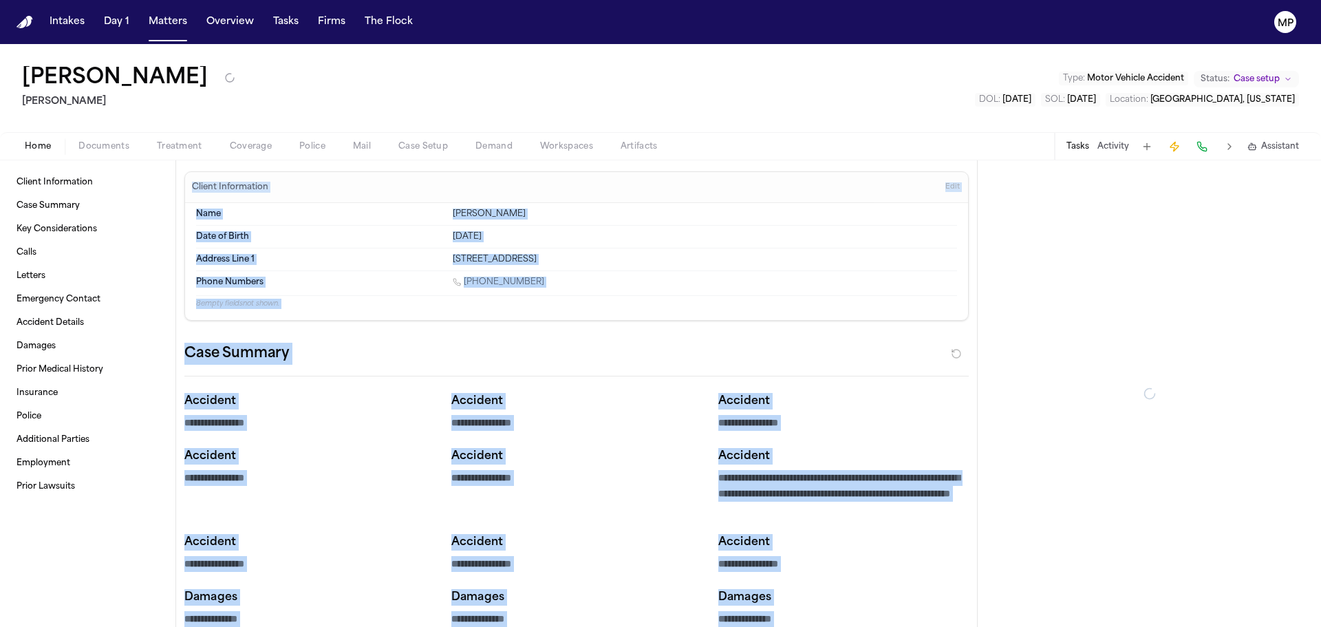
type textarea "*"
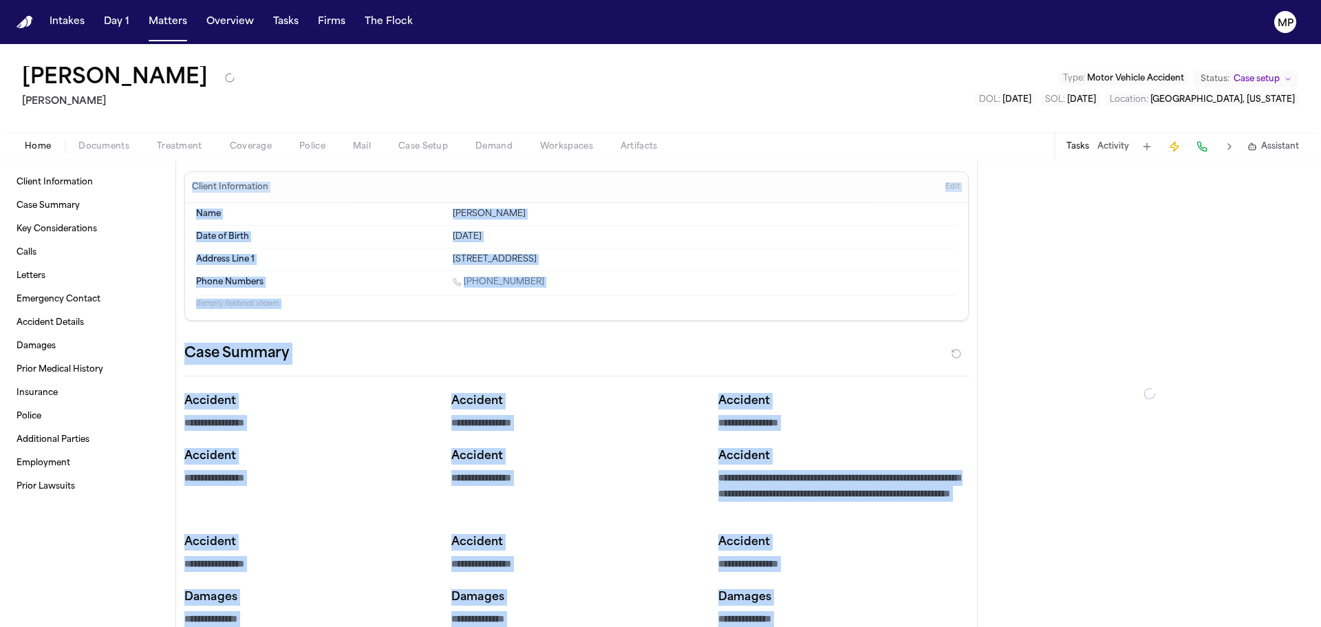
type textarea "*"
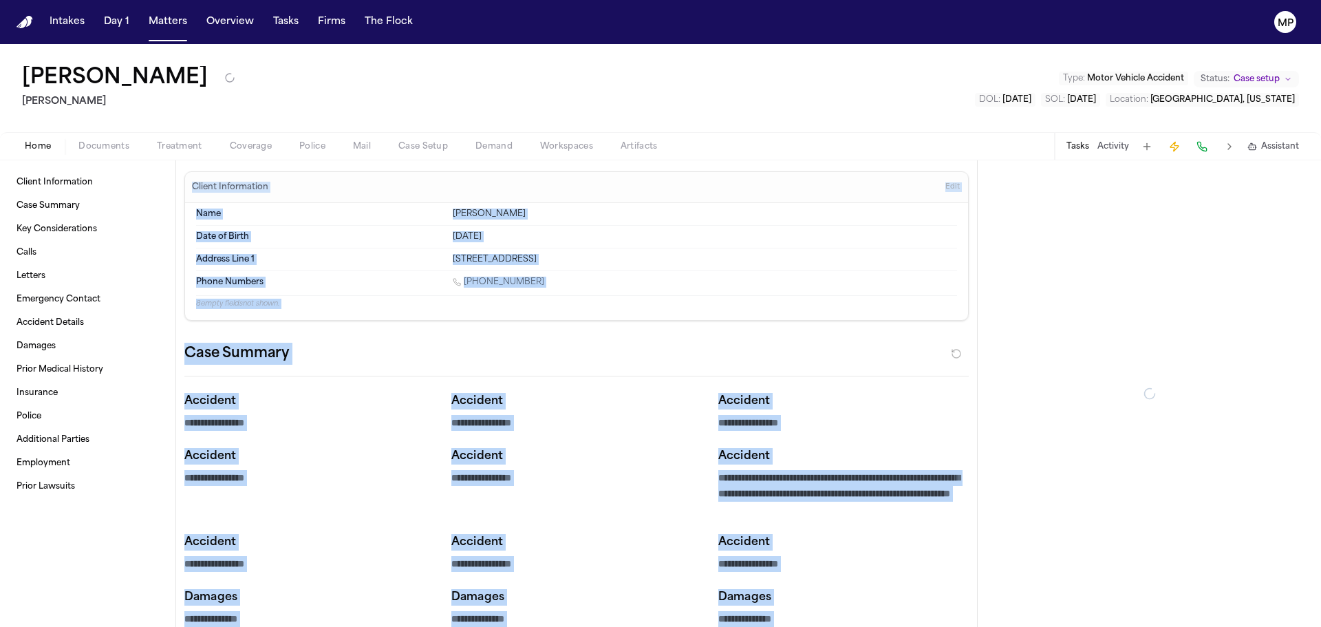
type textarea "*"
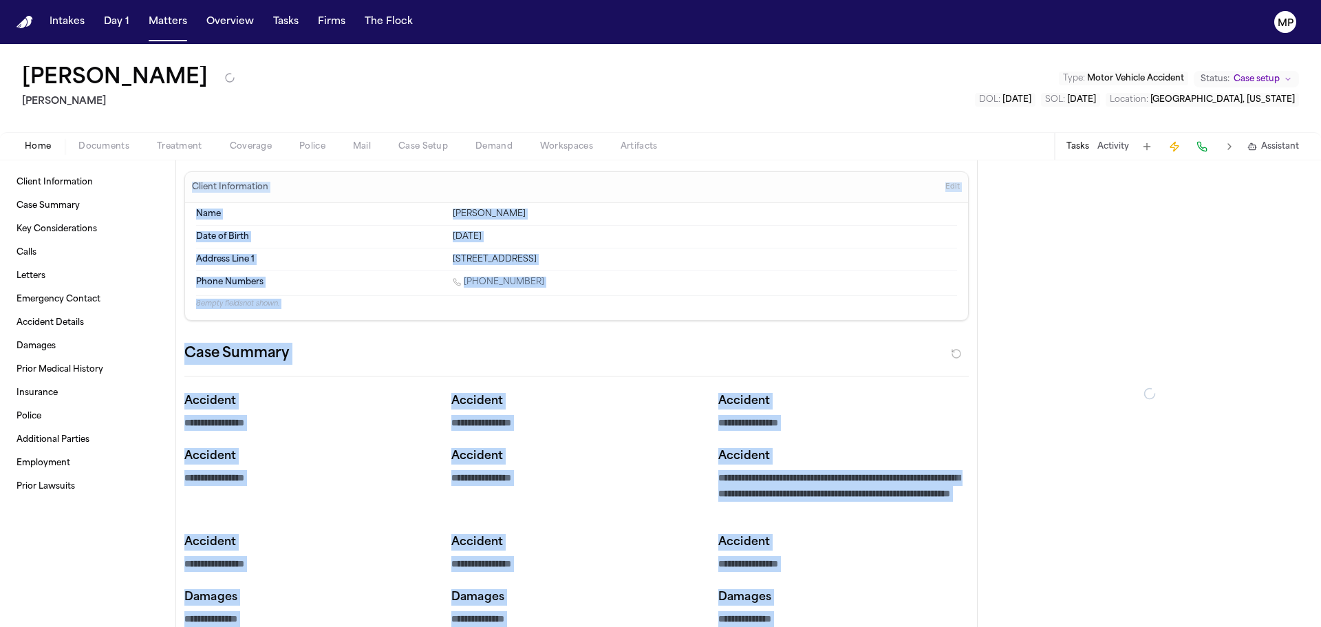
type textarea "*"
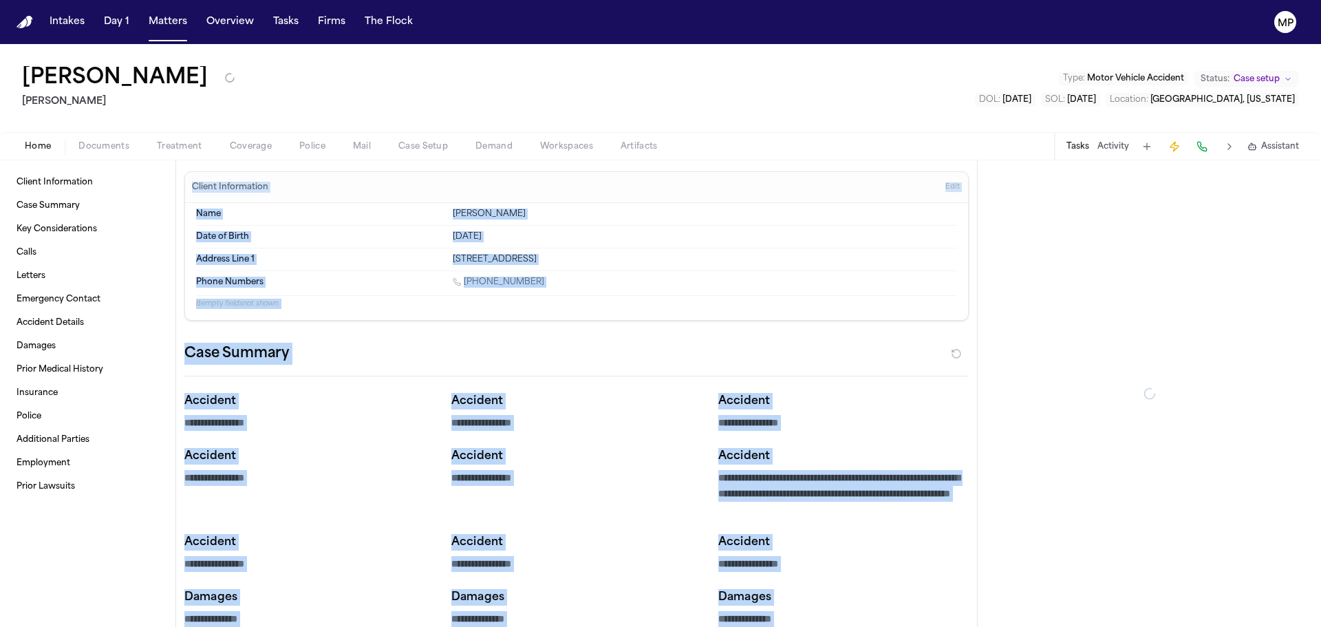
type textarea "*"
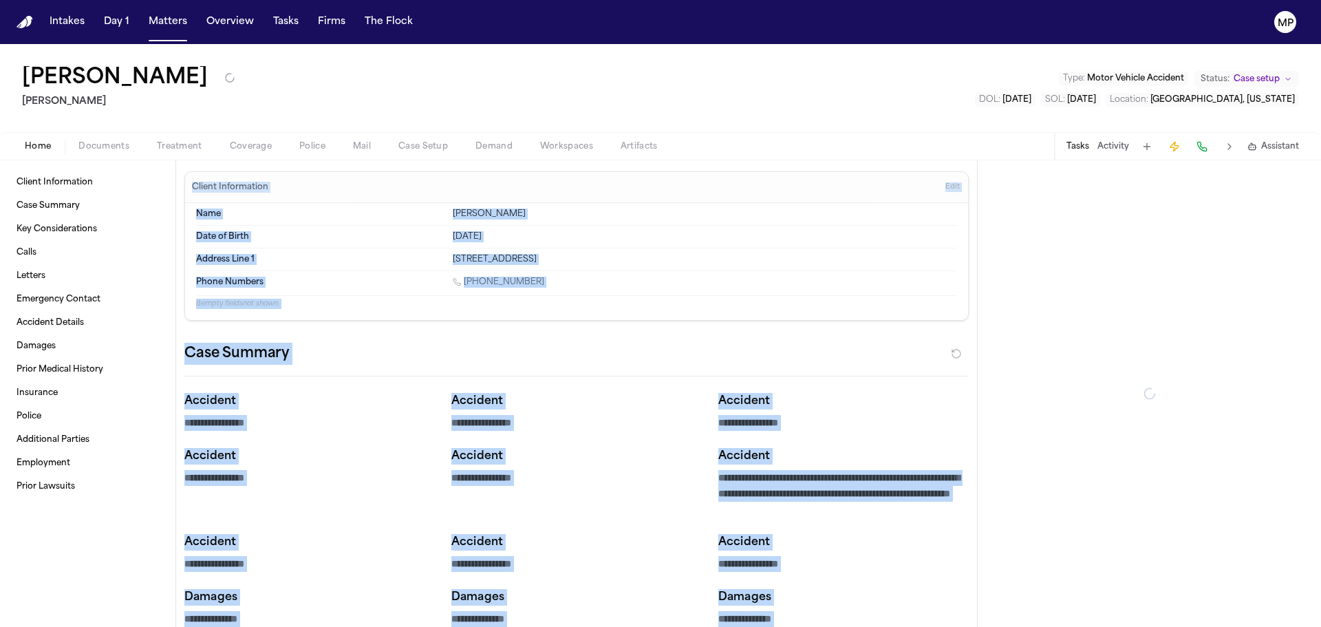
type textarea "*"
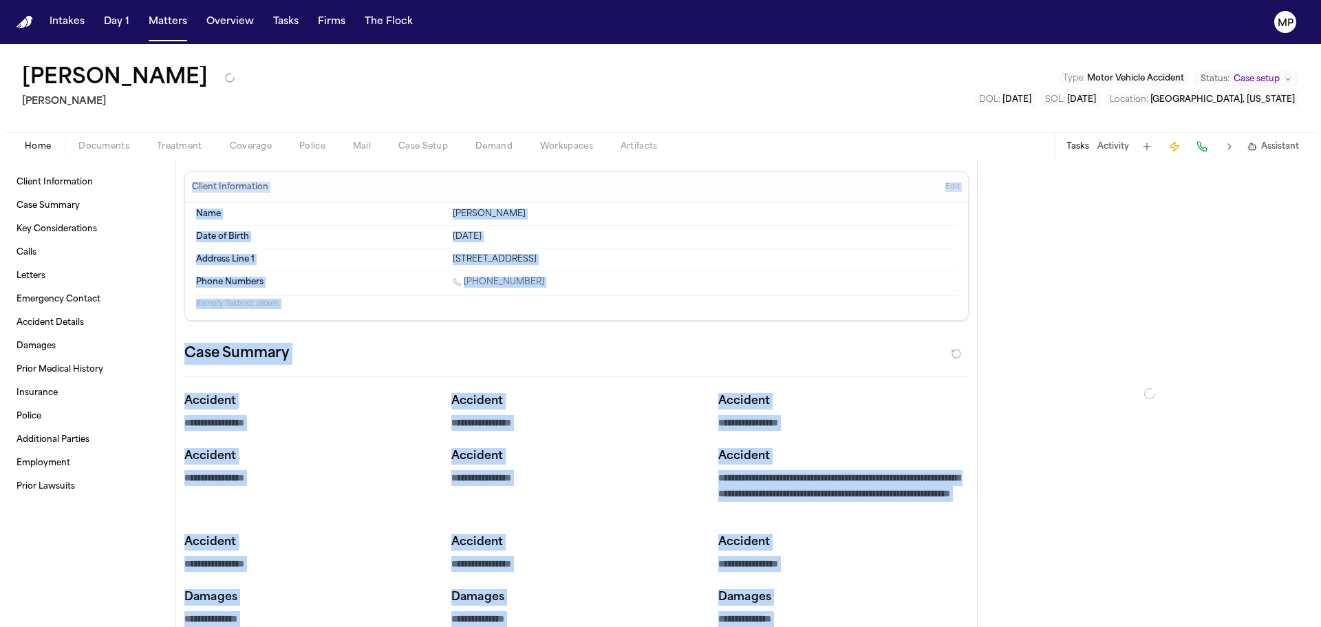
type textarea "*"
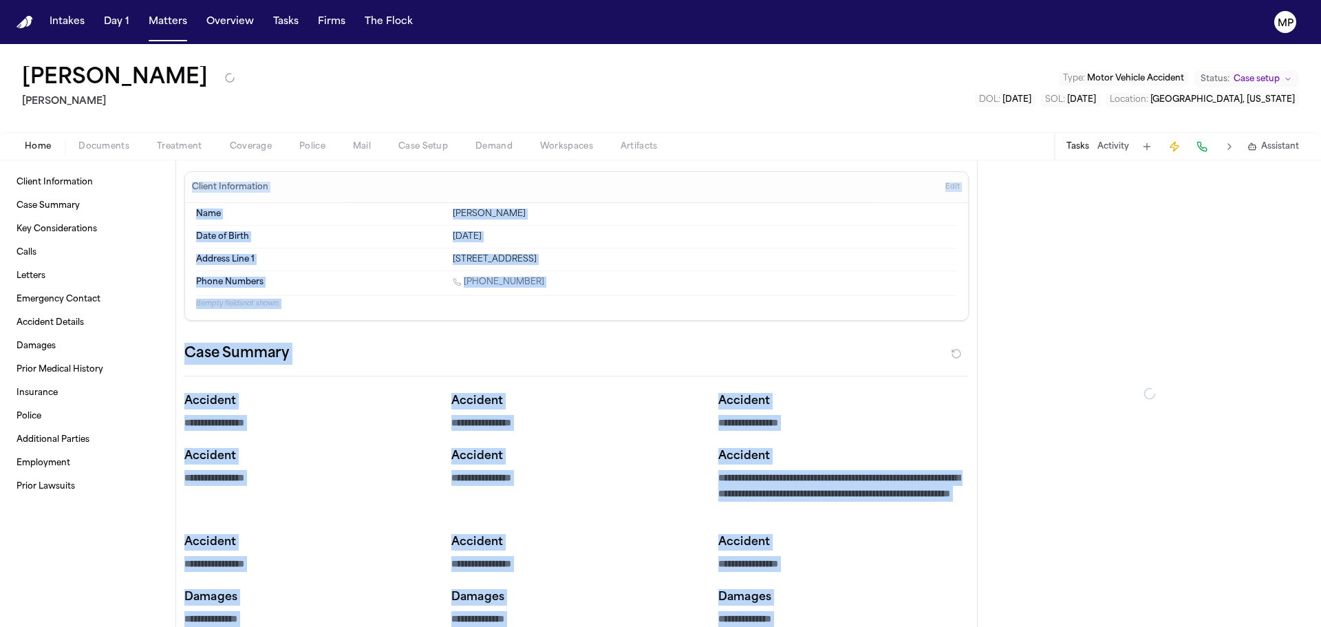
type textarea "*"
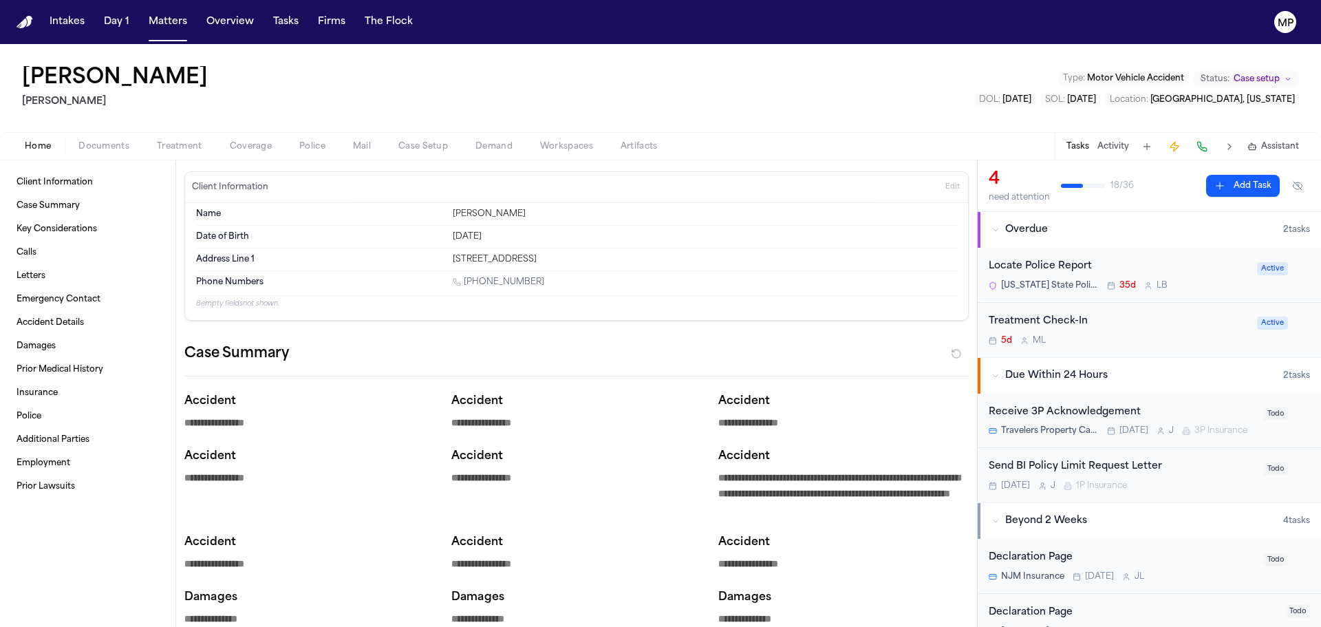
click at [566, 88] on div "Angel [PERSON_NAME] Guia [PERSON_NAME] Type : Motor Vehicle Accident Status: Ca…" at bounding box center [660, 88] width 1321 height 88
